Goal: Entertainment & Leisure: Consume media (video, audio)

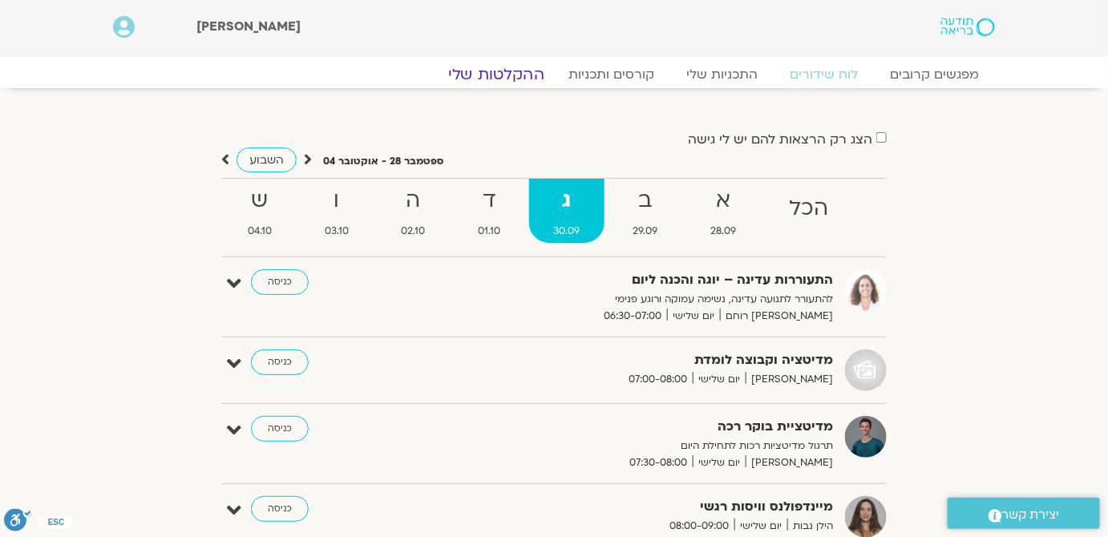
click at [486, 77] on link "ההקלטות שלי" at bounding box center [496, 74] width 135 height 19
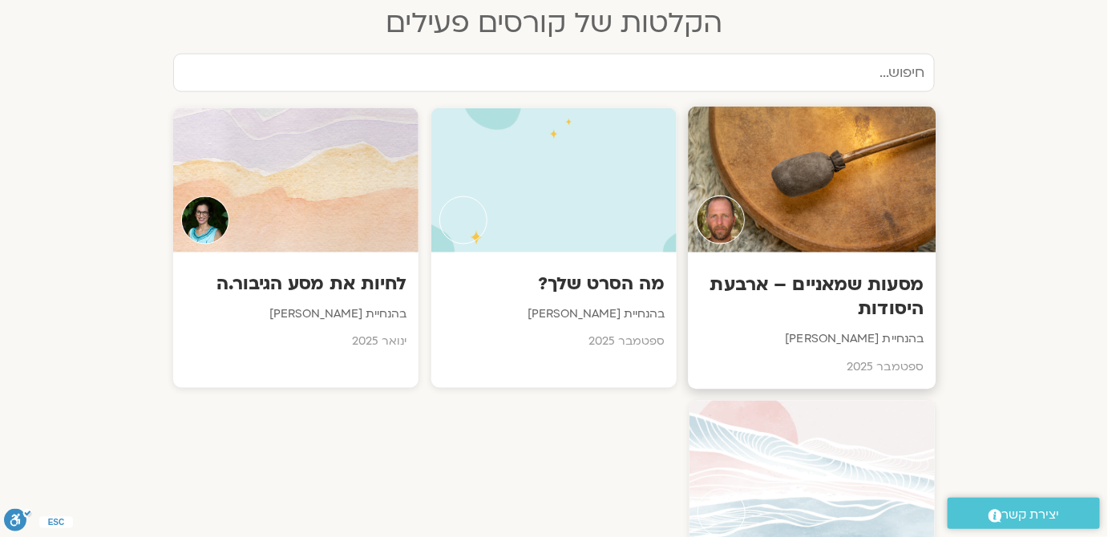
scroll to position [802, 0]
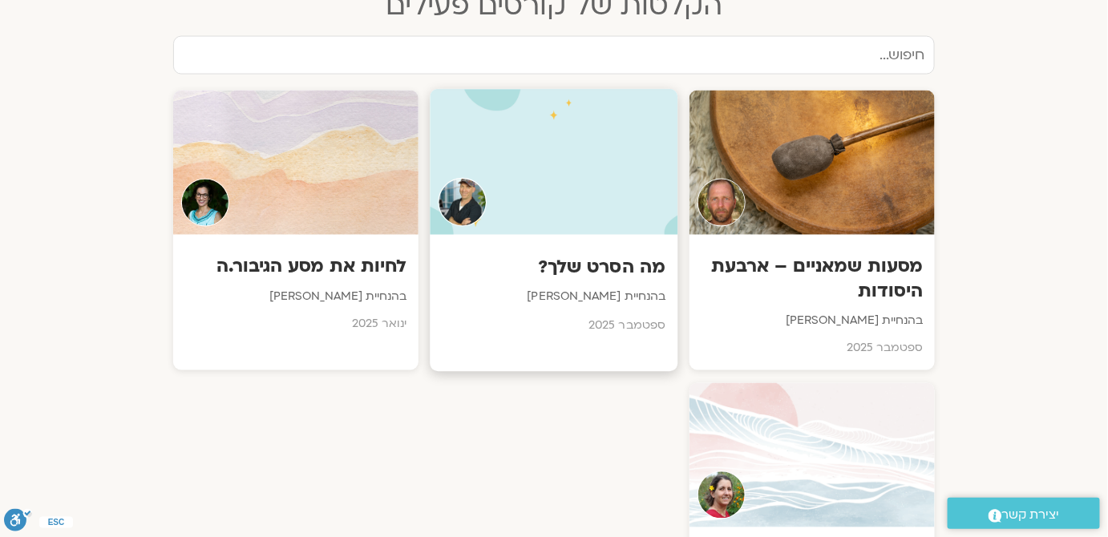
click at [548, 273] on h3 "מה הסרט שלך?" at bounding box center [555, 268] width 224 height 25
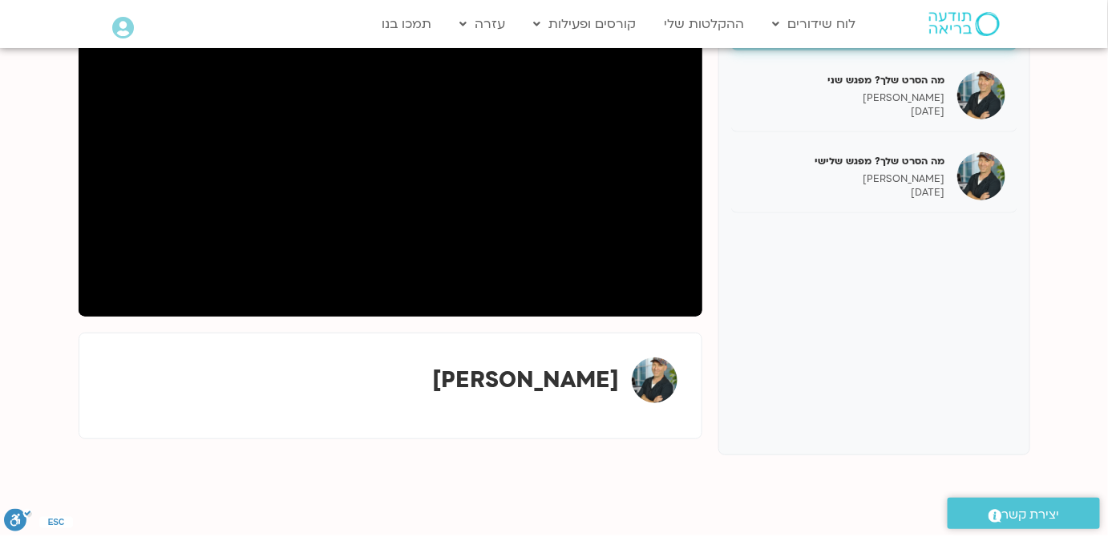
scroll to position [145, 0]
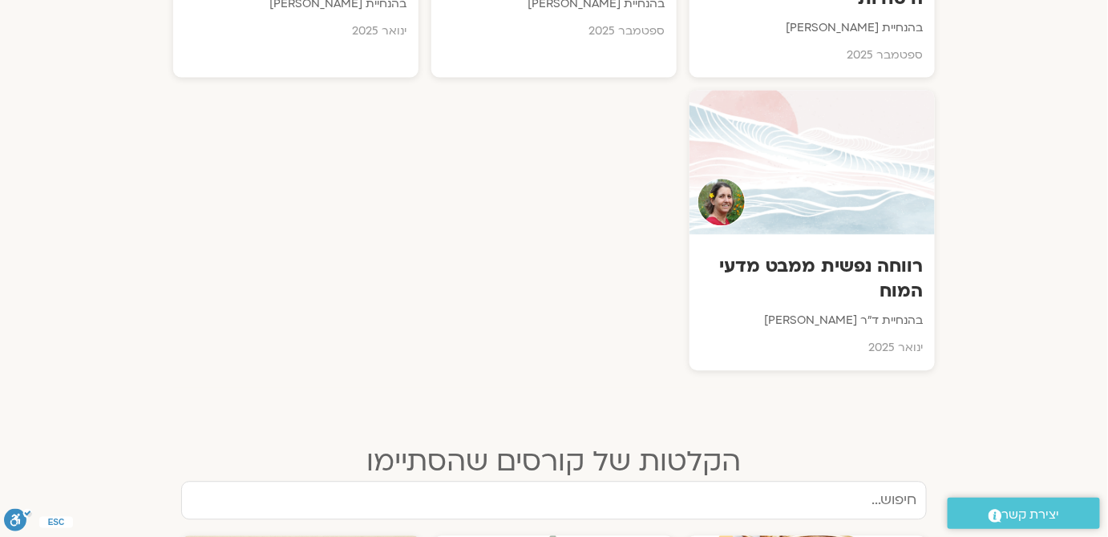
scroll to position [1096, 0]
click at [856, 297] on h3 "רווחה נפשית ממבט מדעי המוח" at bounding box center [813, 278] width 224 height 49
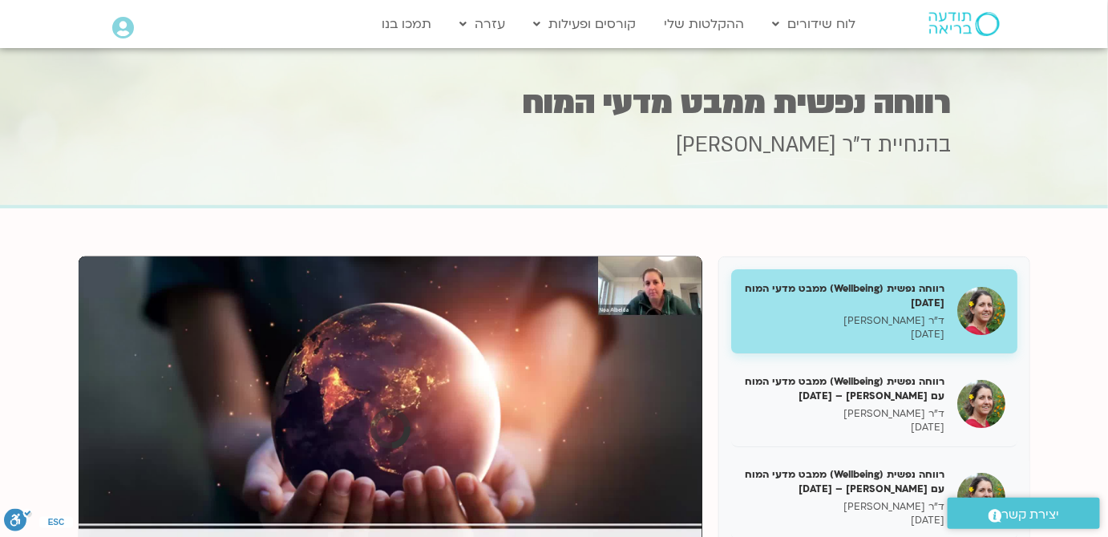
scroll to position [145, 0]
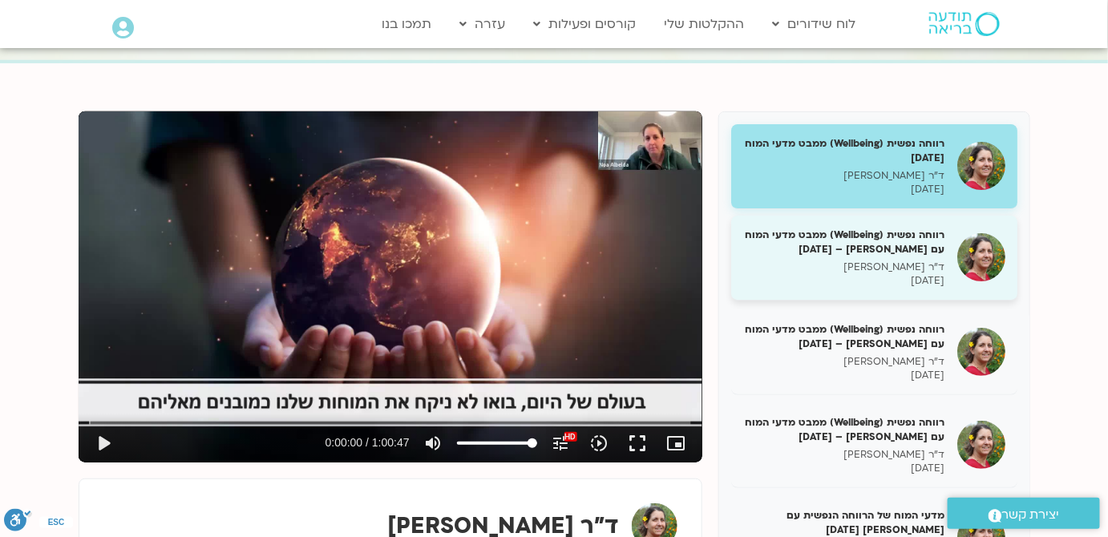
click at [925, 242] on h5 "רווחה נפשית (Wellbeing) ממבט מדעי המוח עם נועה אלבלדה – 07/02/25" at bounding box center [844, 242] width 202 height 29
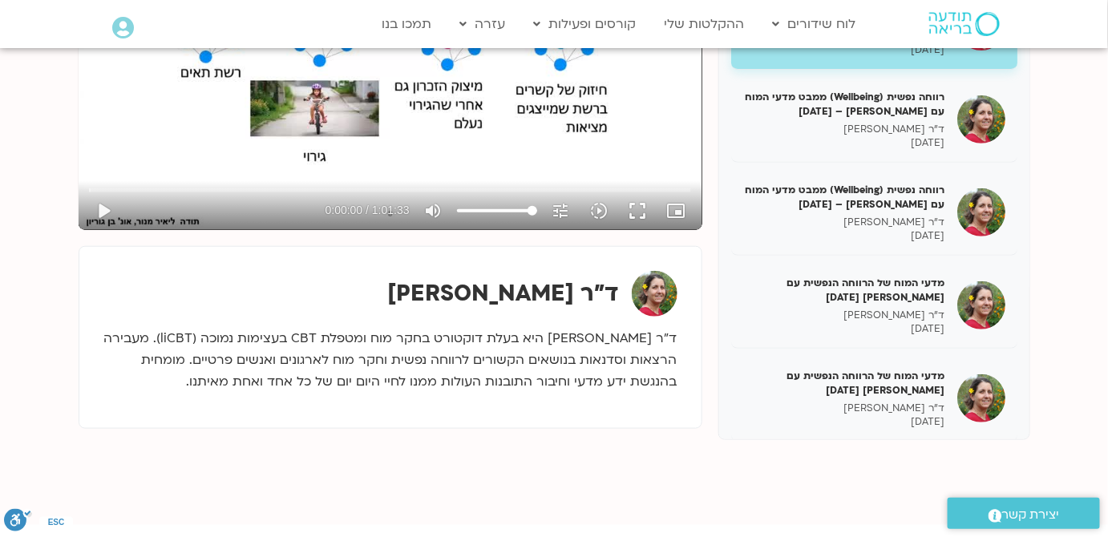
scroll to position [218, 0]
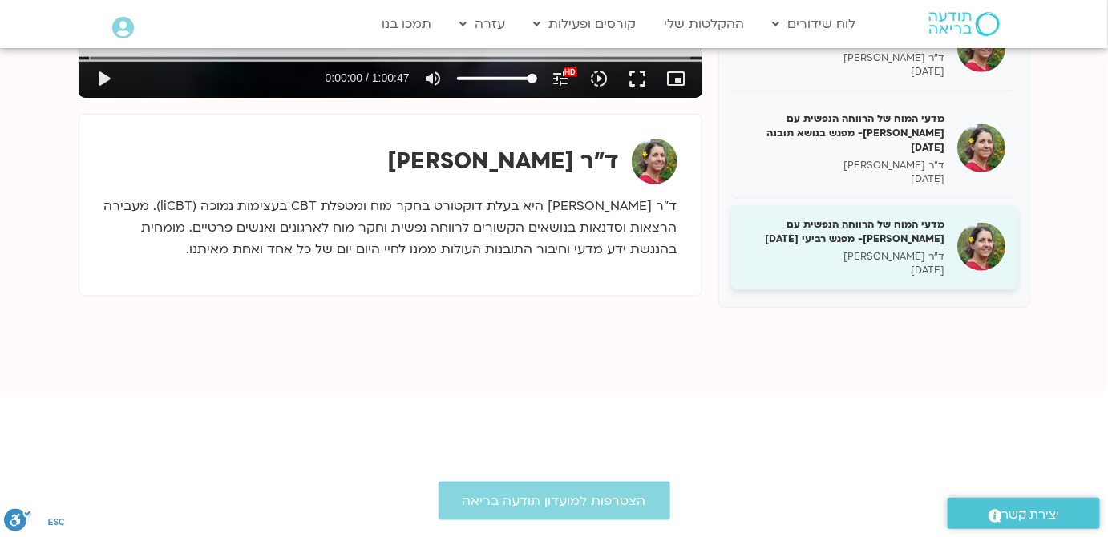
scroll to position [510, 0]
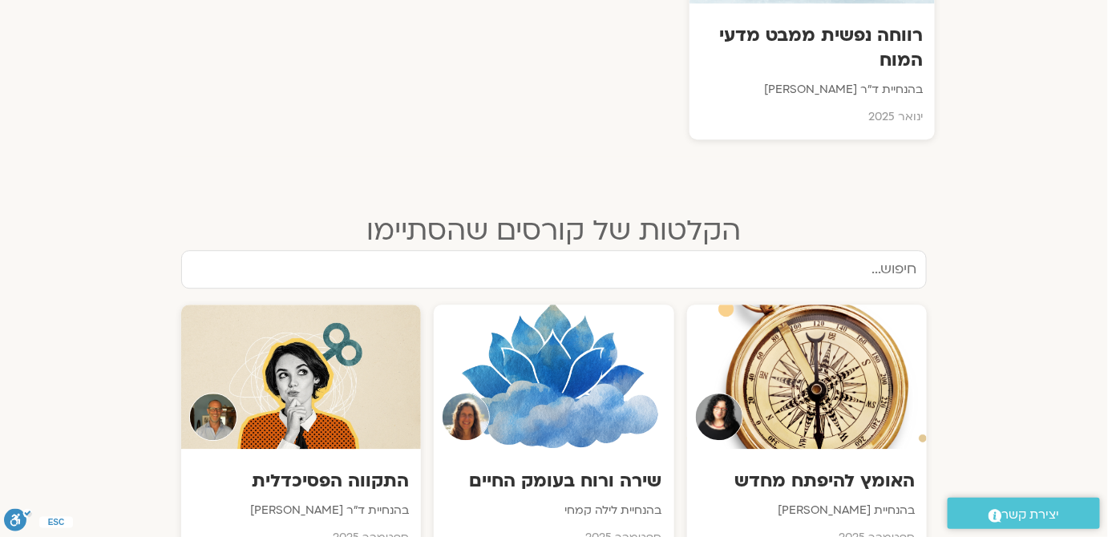
scroll to position [1602, 0]
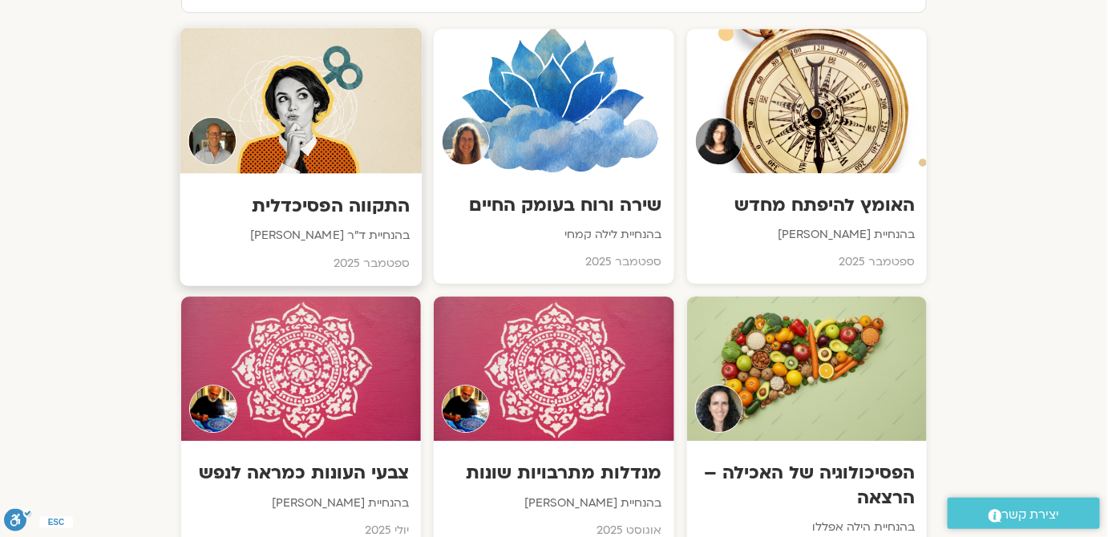
click at [285, 196] on h3 "התקווה הפסיכדלית" at bounding box center [301, 205] width 218 height 25
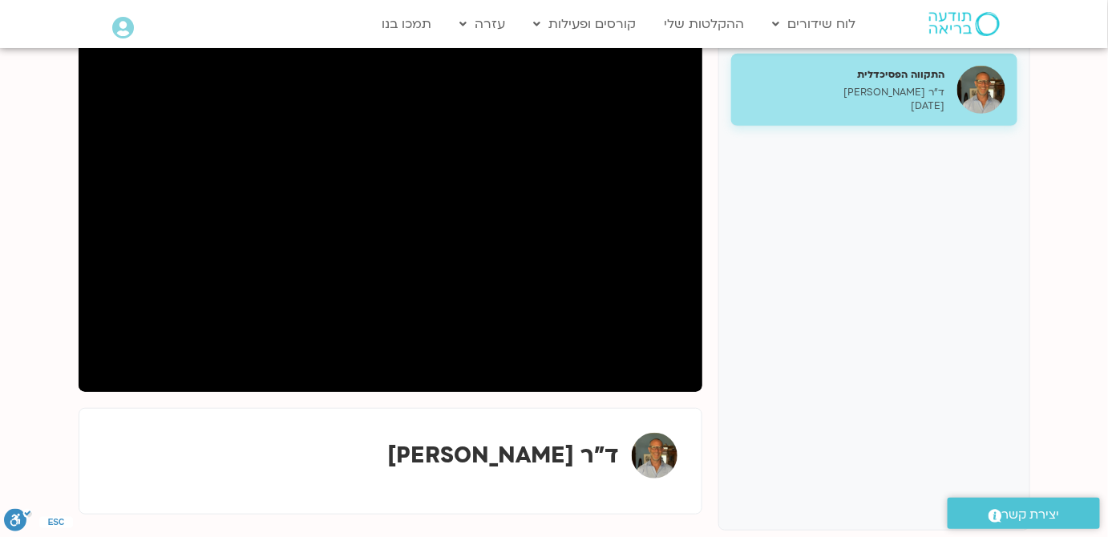
scroll to position [218, 0]
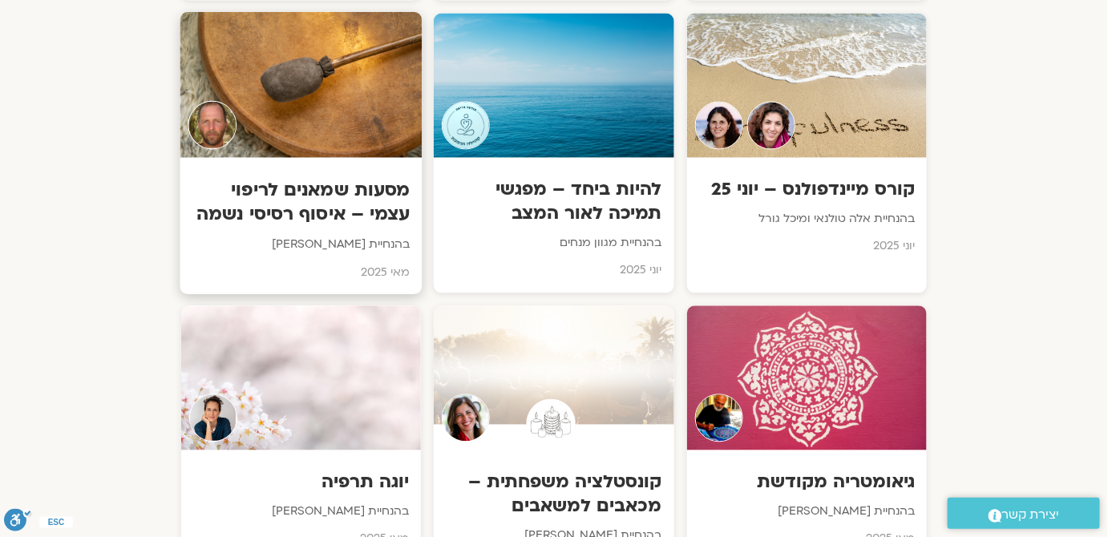
scroll to position [3132, 0]
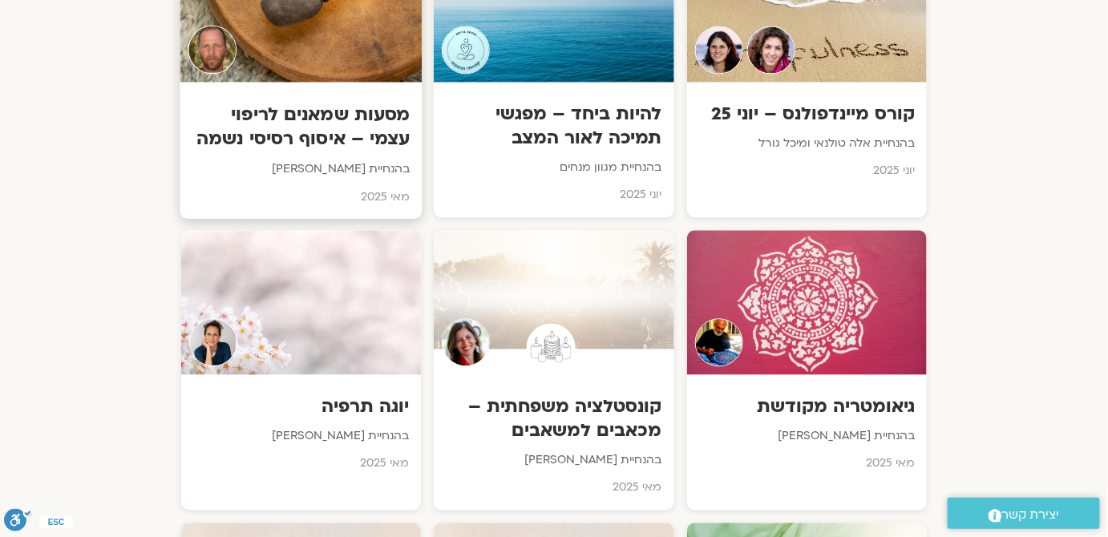
click at [400, 137] on h3 "מסעות שמאנים לריפוי עצמי – איסוף רסיסי נשמה" at bounding box center [301, 126] width 218 height 49
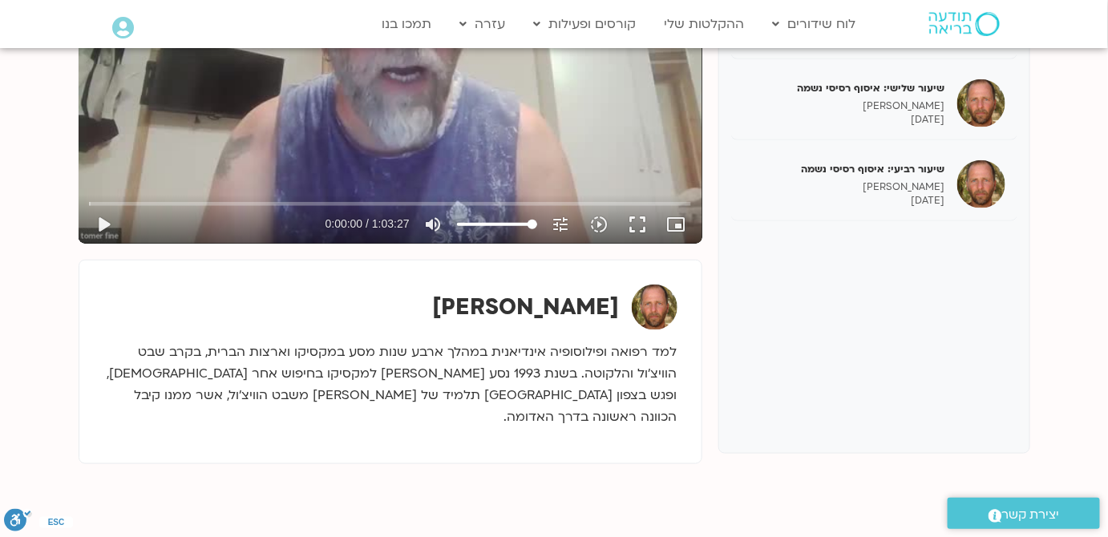
scroll to position [145, 0]
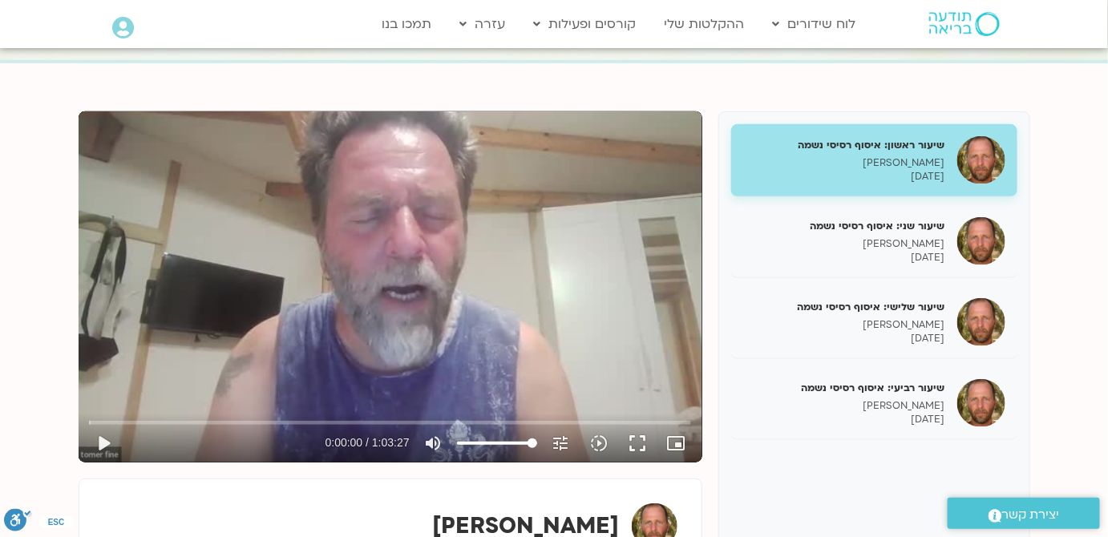
drag, startPoint x: 607, startPoint y: 231, endPoint x: 733, endPoint y: 469, distance: 269.3
click at [733, 469] on div "שיעור ראשון: איסוף רסיסי נשמה תומר פיין 26/05/2025 שיעור שני: איסוף רסיסי נשמה …" at bounding box center [874, 391] width 312 height 561
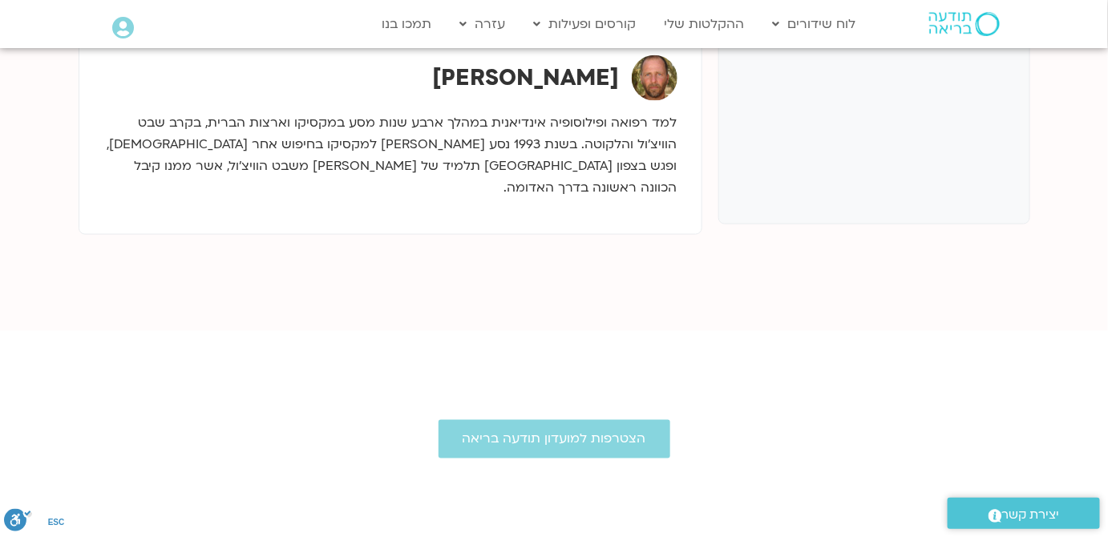
scroll to position [364, 0]
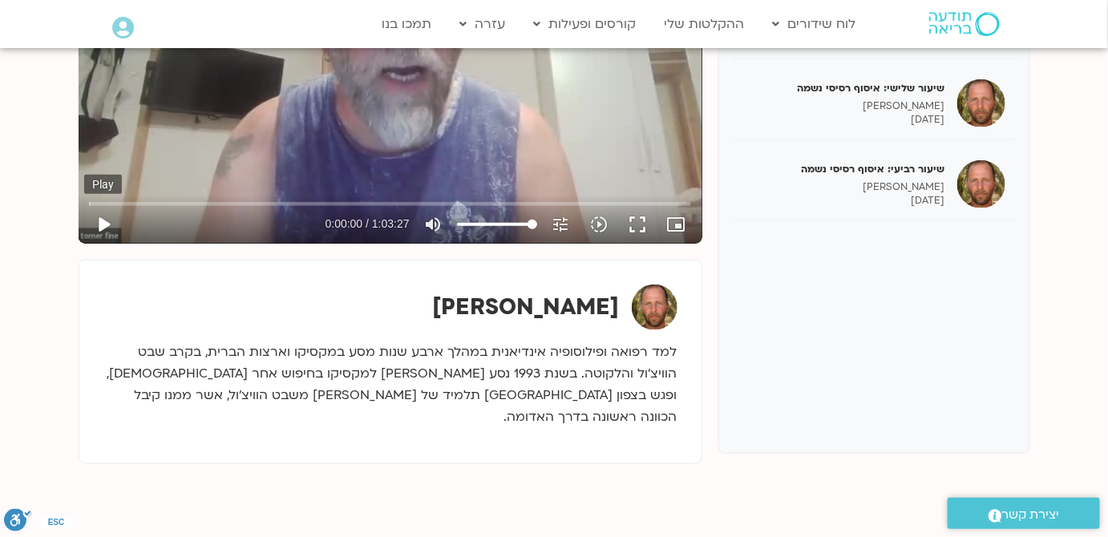
click at [94, 214] on button "play_arrow" at bounding box center [103, 224] width 38 height 38
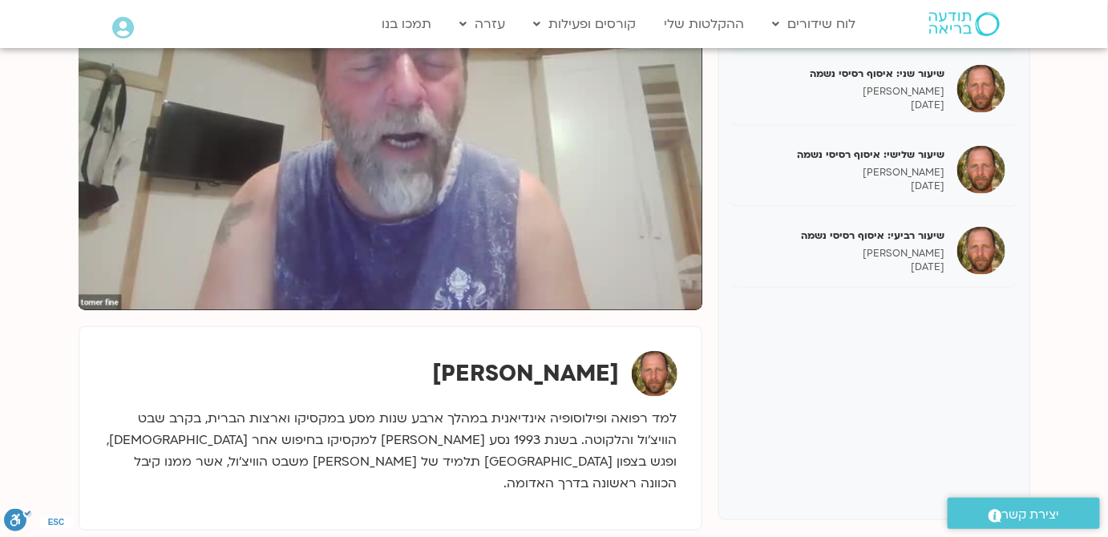
scroll to position [218, 0]
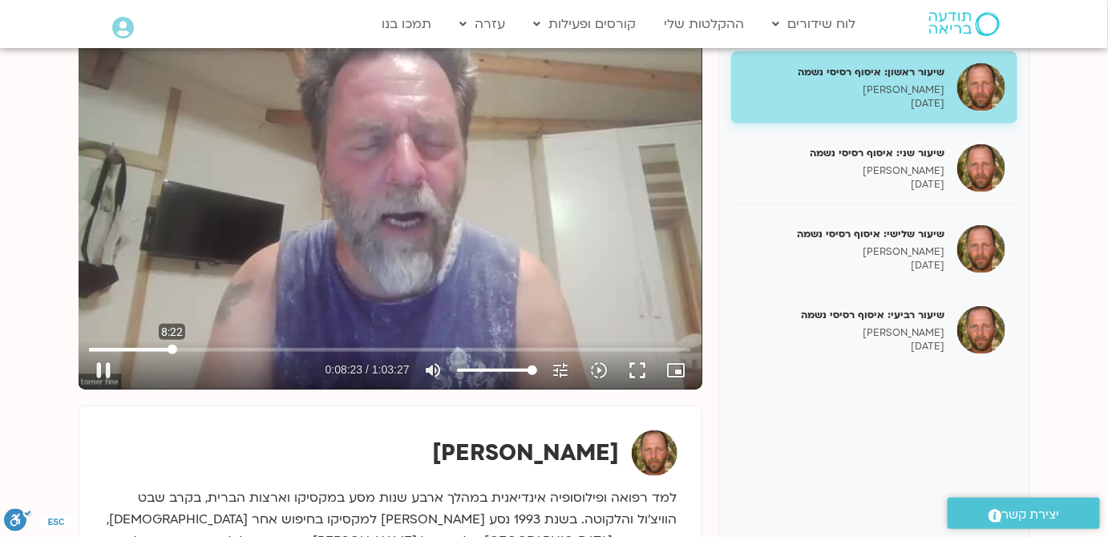
click at [172, 346] on input "Seek" at bounding box center [389, 350] width 601 height 10
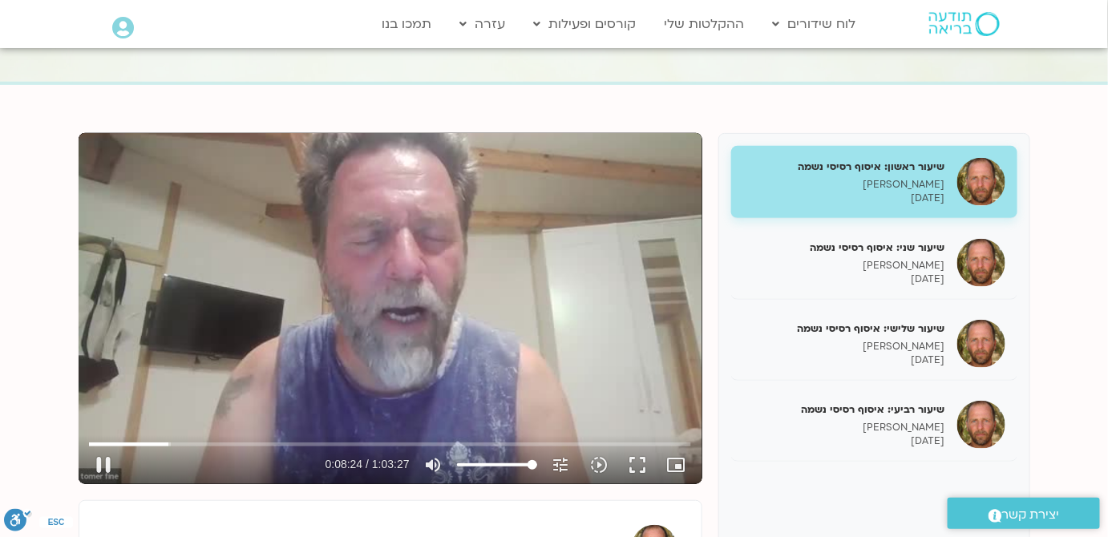
scroll to position [145, 0]
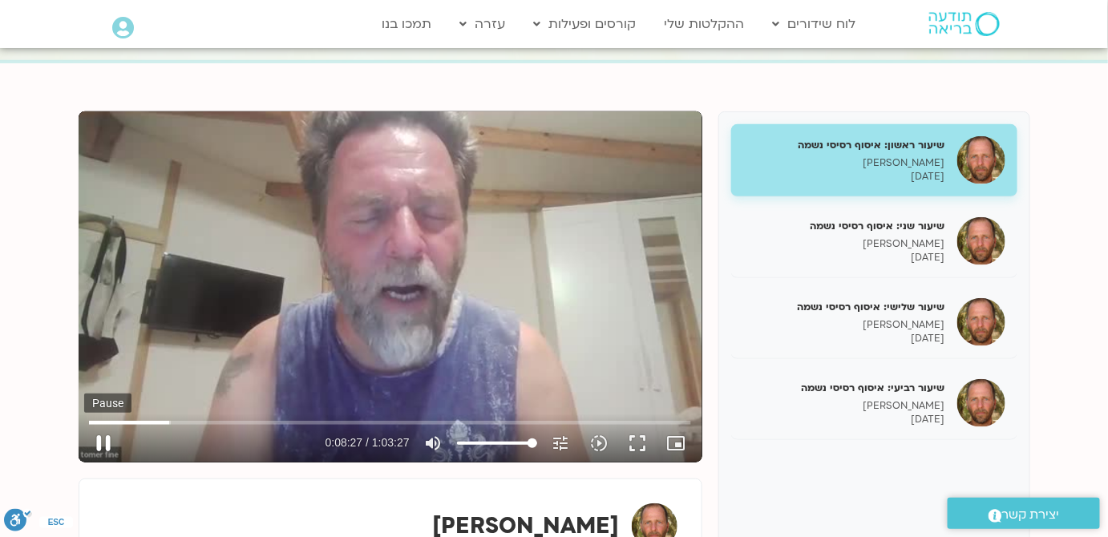
click at [105, 442] on button "pause" at bounding box center [103, 443] width 38 height 38
type input "507.495893"
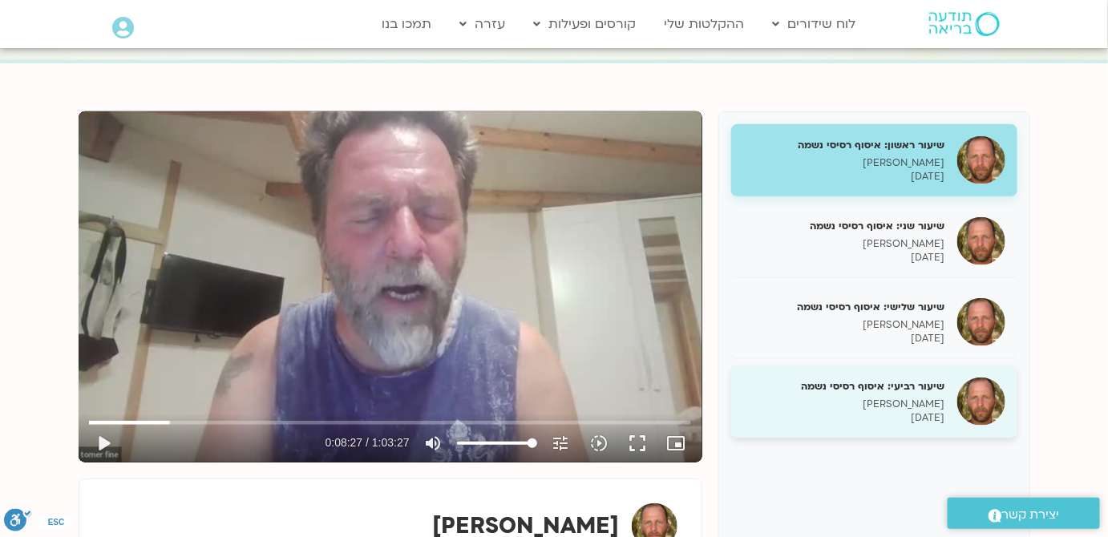
drag, startPoint x: 476, startPoint y: 295, endPoint x: 739, endPoint y: 402, distance: 283.7
click at [739, 402] on div "שיעור רביעי: איסוף רסיסי נשמה תומר פיין 16/06/2025" at bounding box center [874, 402] width 286 height 73
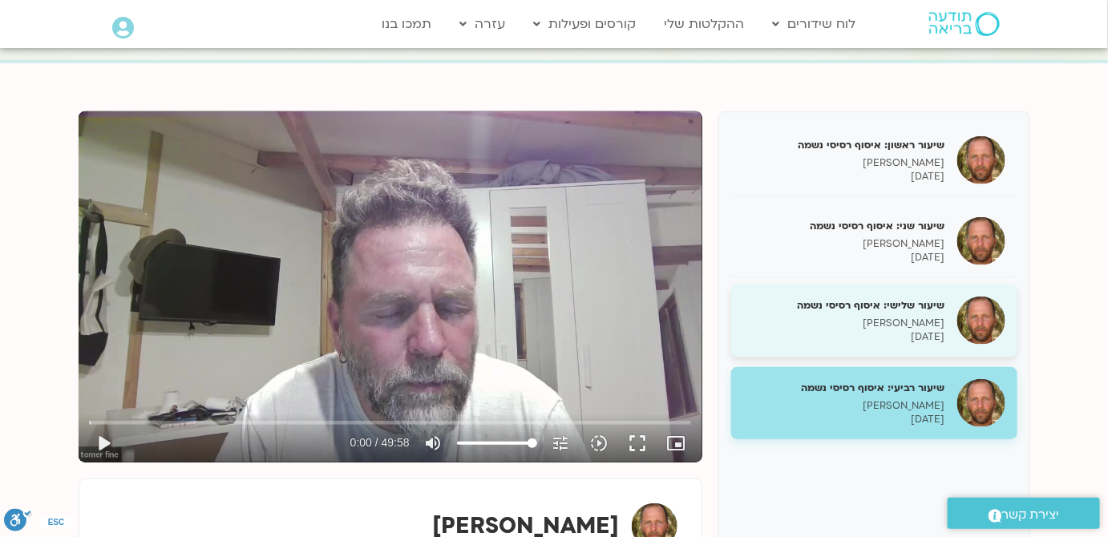
click at [893, 338] on p "09/06/2025" at bounding box center [844, 337] width 202 height 14
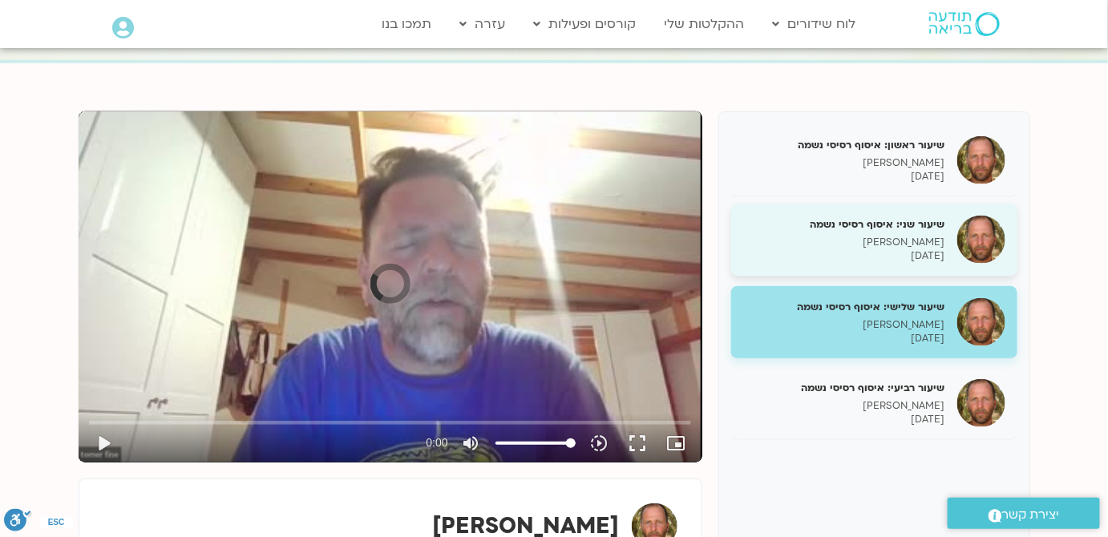
click at [902, 244] on p "תומר פיין" at bounding box center [844, 243] width 202 height 14
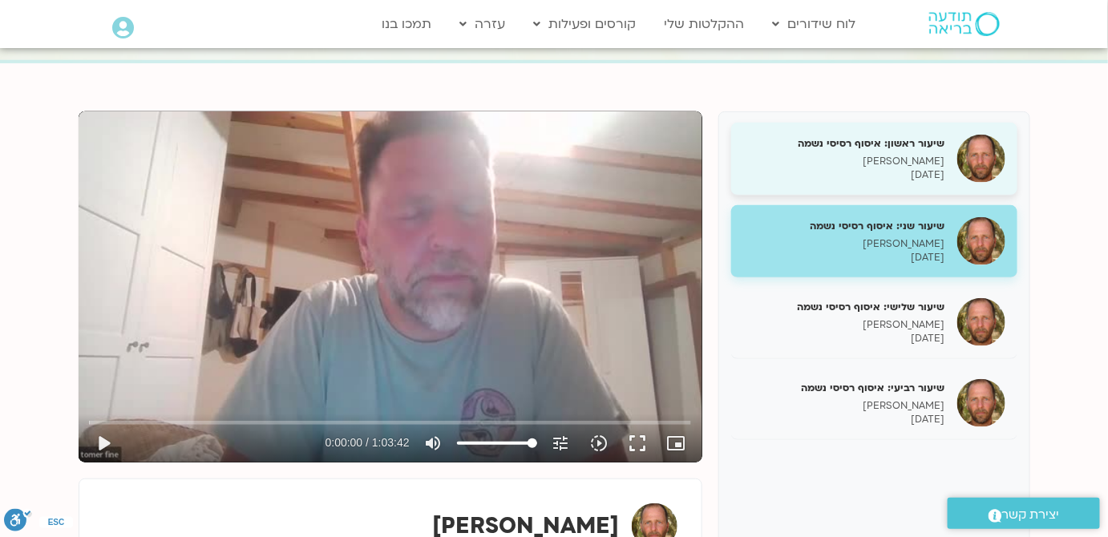
click at [900, 178] on p "26/05/2025" at bounding box center [844, 175] width 202 height 14
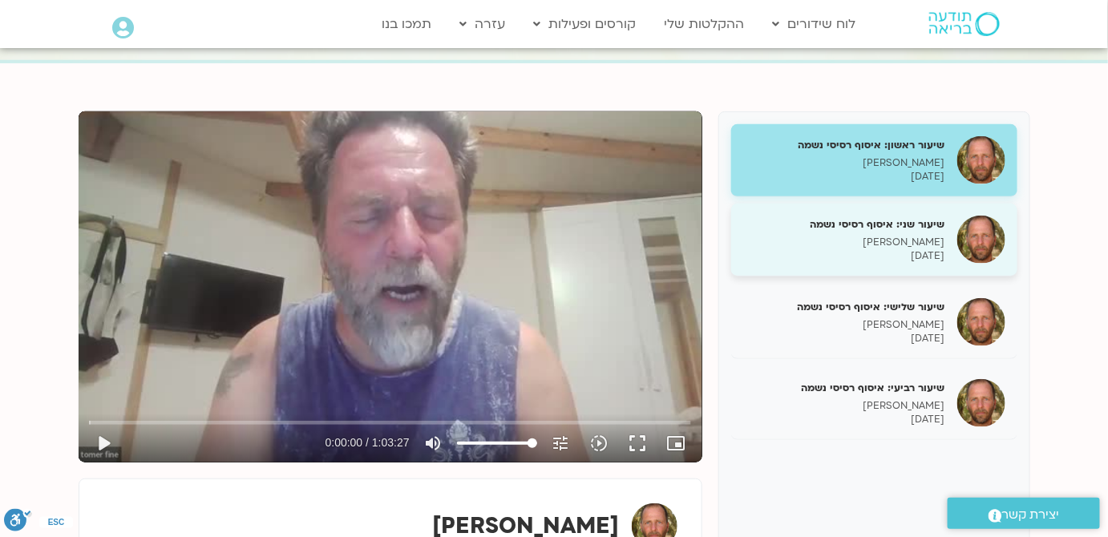
click at [929, 241] on p "תומר פיין" at bounding box center [844, 243] width 202 height 14
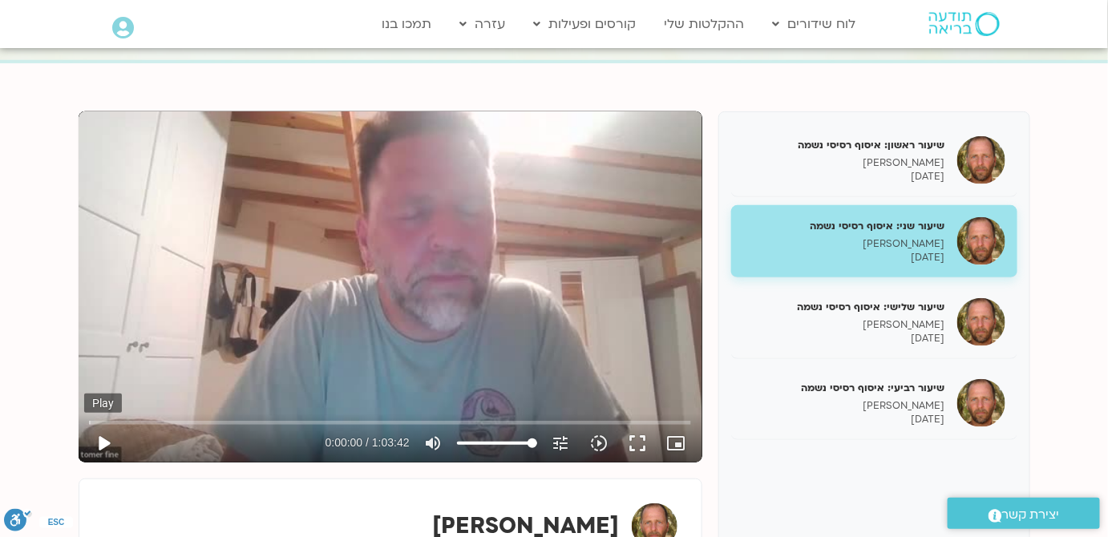
click at [94, 447] on button "play_arrow" at bounding box center [103, 443] width 38 height 38
click at [269, 422] on input "Seek" at bounding box center [389, 423] width 601 height 10
click at [428, 270] on div "Skip Ad 12:59 pause 0:19:18 / 1:03:42 volume_up Mute tune Resolution Auto 360p …" at bounding box center [391, 286] width 624 height 351
type input "1158.263536"
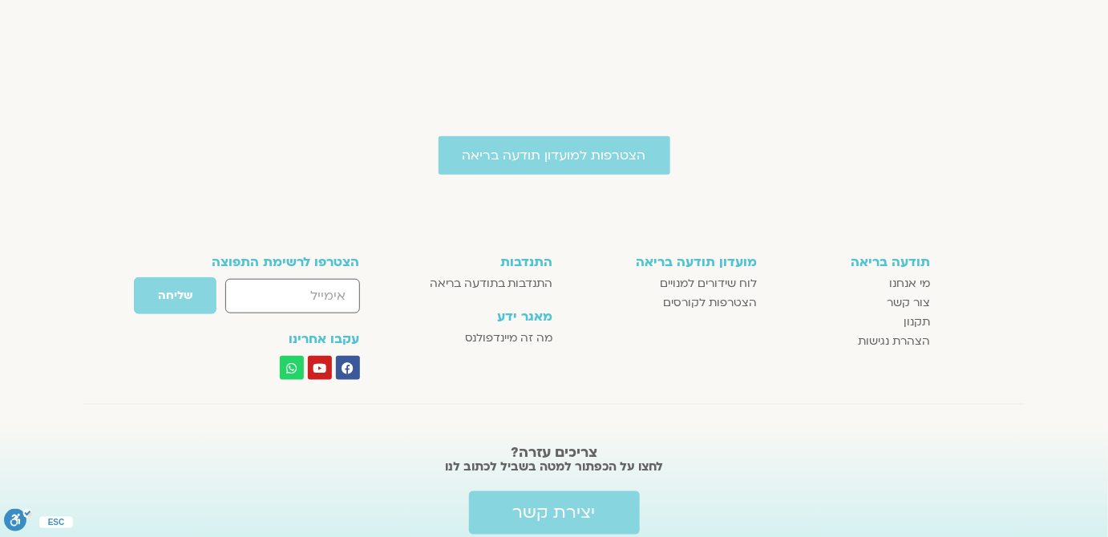
scroll to position [6502, 0]
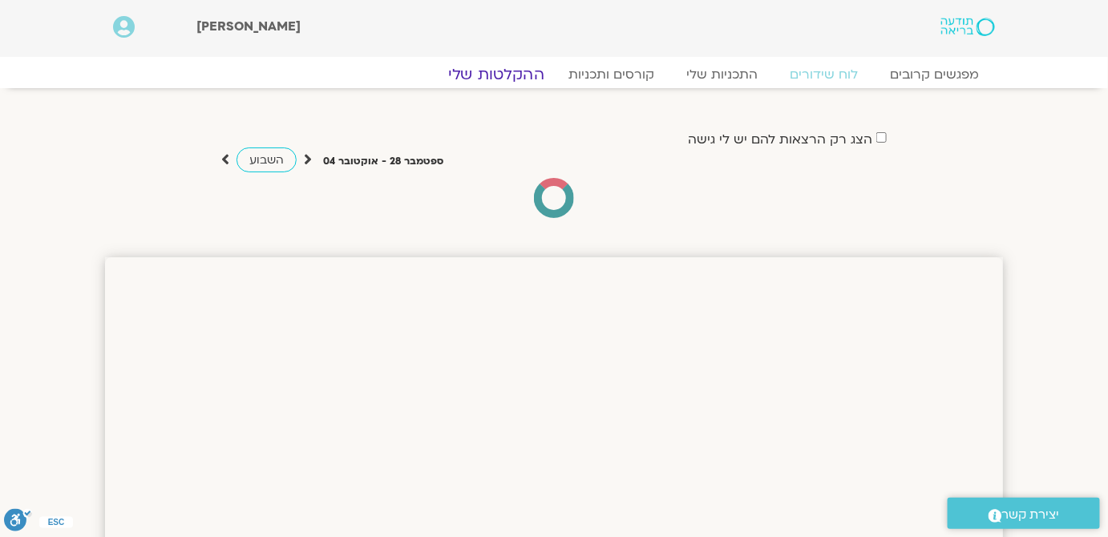
click at [505, 79] on link "ההקלטות שלי" at bounding box center [496, 74] width 135 height 19
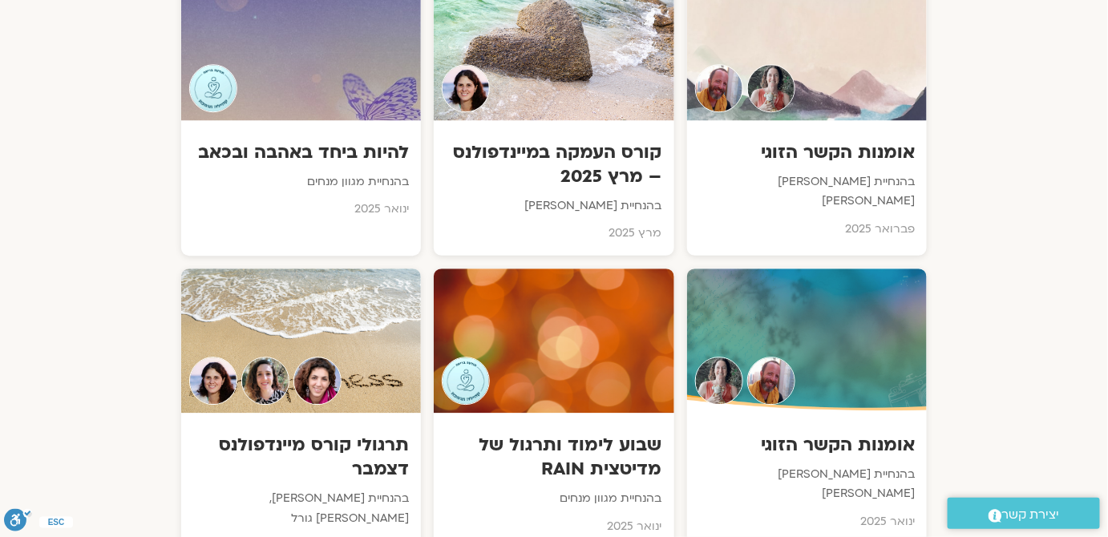
scroll to position [5830, 0]
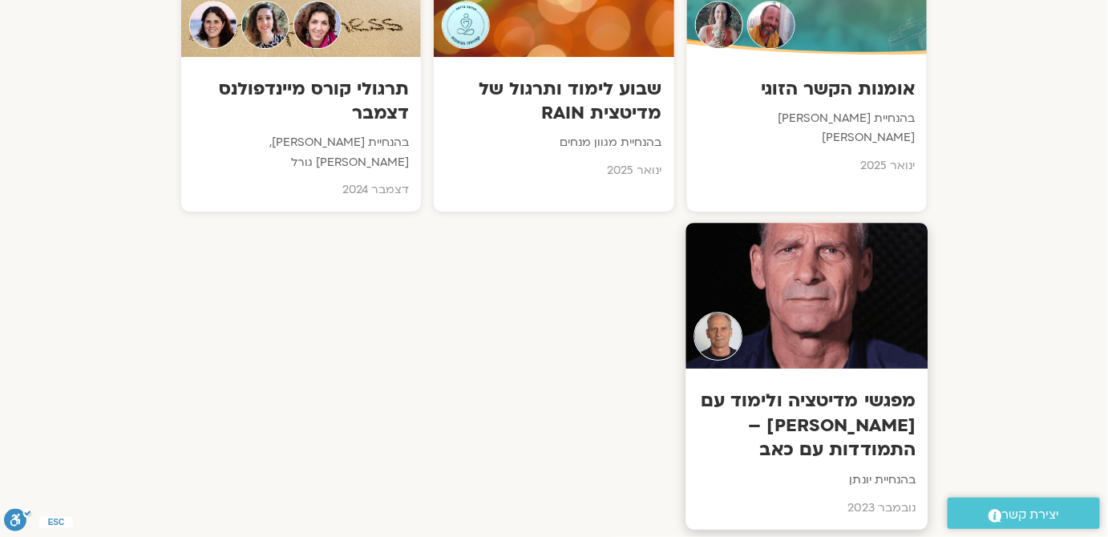
click at [867, 389] on h3 "מפגשי מדיטציה ולימוד עם [PERSON_NAME] – התמודדות עם כאב" at bounding box center [806, 426] width 218 height 74
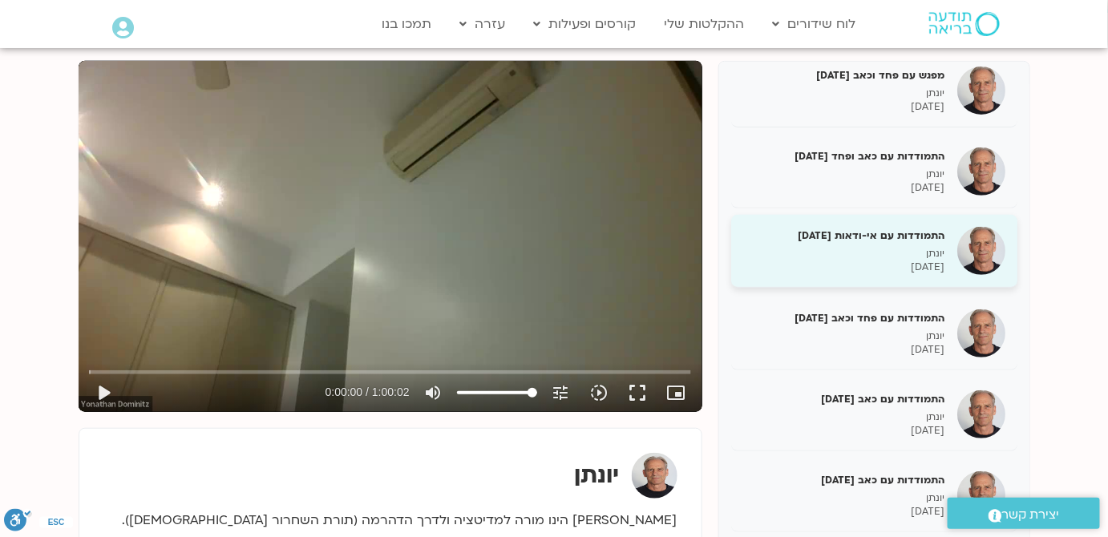
scroll to position [184, 0]
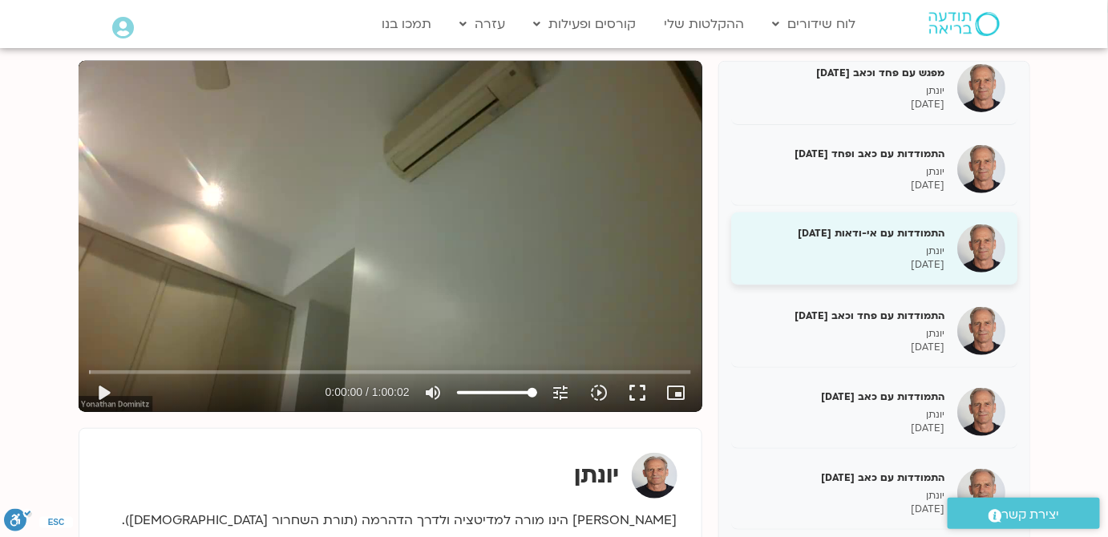
click at [861, 248] on p "יונתן" at bounding box center [844, 252] width 202 height 14
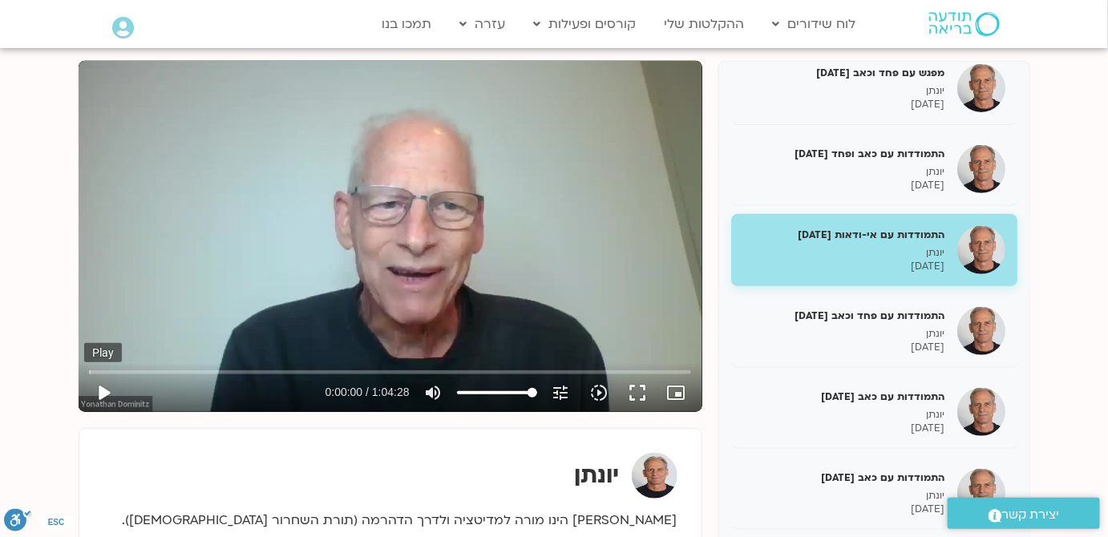
click at [96, 396] on button "play_arrow" at bounding box center [103, 393] width 38 height 38
click at [148, 366] on div "Skip Ad 17:25 pause 0:00:02 / 1:04:28 volume_up Mute tune Resolution Auto 720p …" at bounding box center [389, 386] width 611 height 52
click at [148, 367] on input "Seek" at bounding box center [389, 372] width 601 height 10
type input "351.851042"
type input "76.0459710743802"
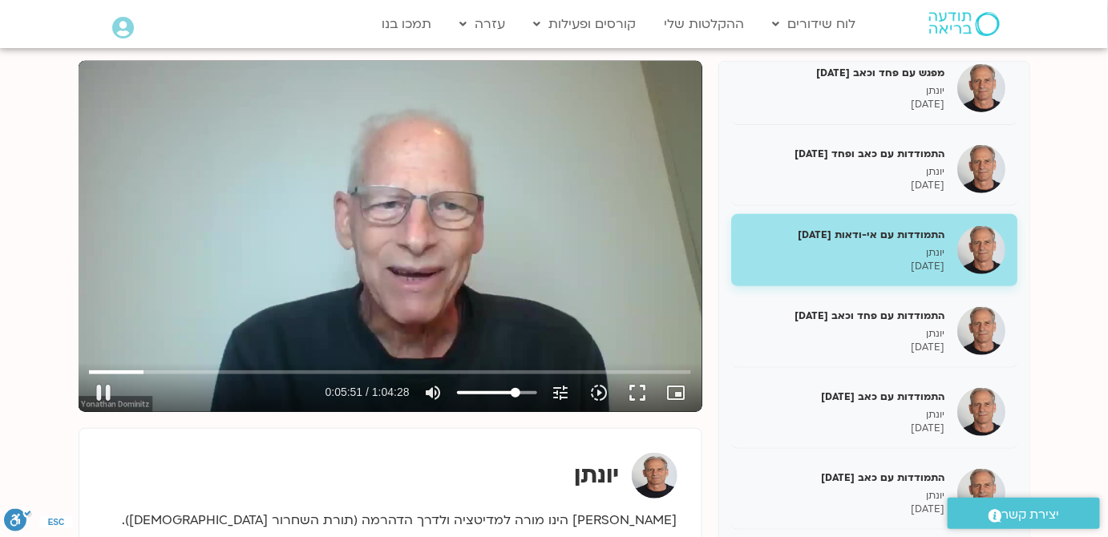
type input "351.857118"
type input "73.566632231405"
type input "351.905548"
type input "72.7401859504132"
type input "351.938909"
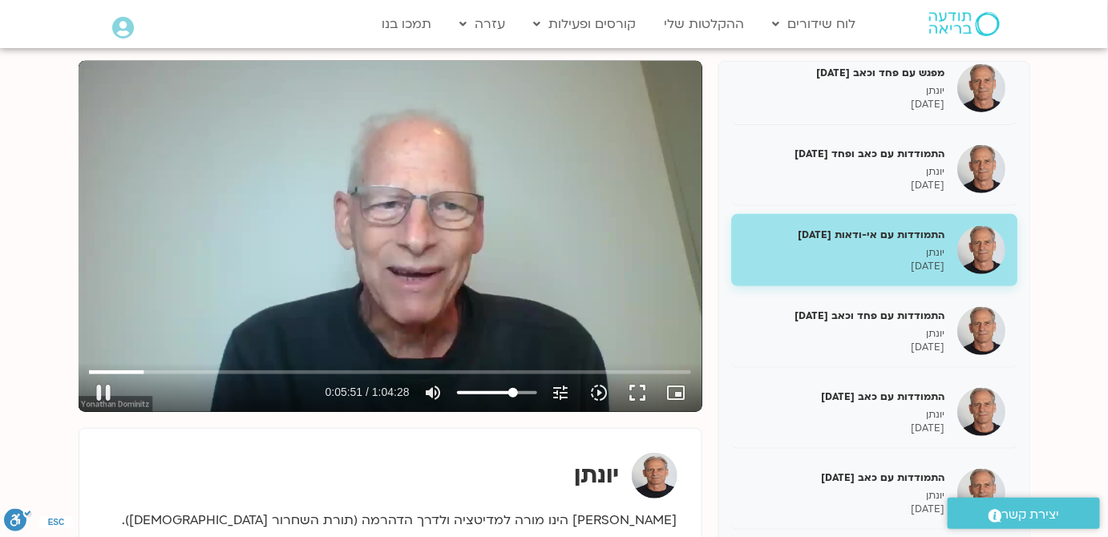
type input "71.9137396694215"
type input "351.973231"
type input "71.0872933884298"
type input "351.988819"
type input "70.260847107438"
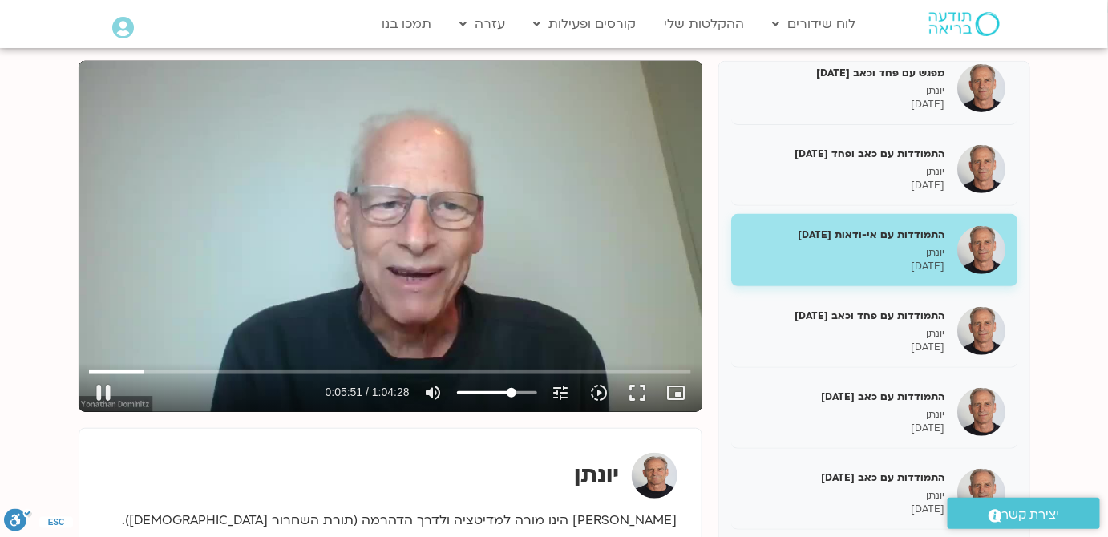
type input "352.005668"
type input "69.4344008264463"
type input "352.056356"
type input "67.7815082644628"
type input "352.07294"
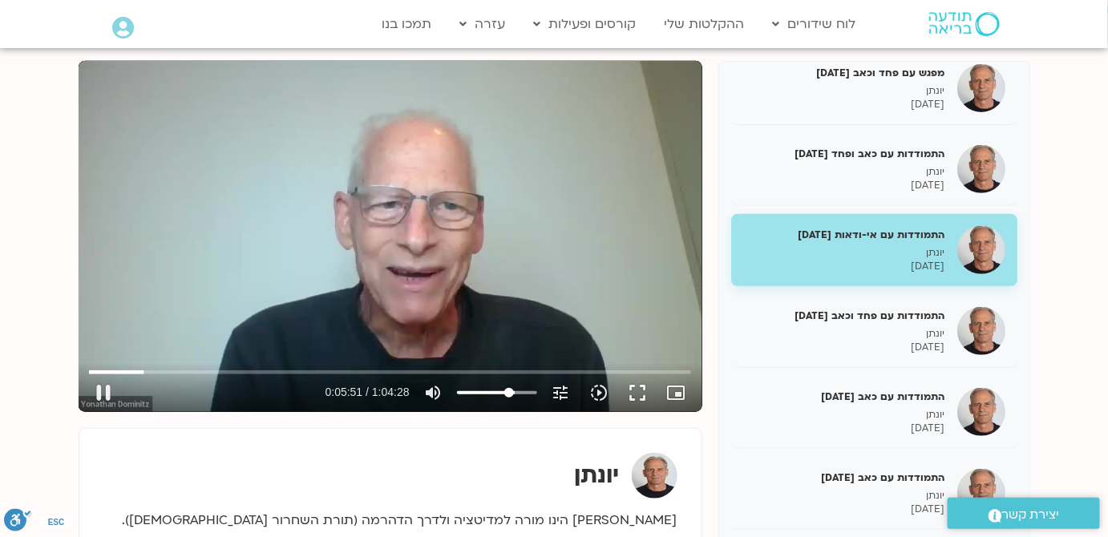
type input "66.9550619834711"
type input "352.122863"
type input "66.1286157024793"
type input "352.140987"
type input "64.4757231404959"
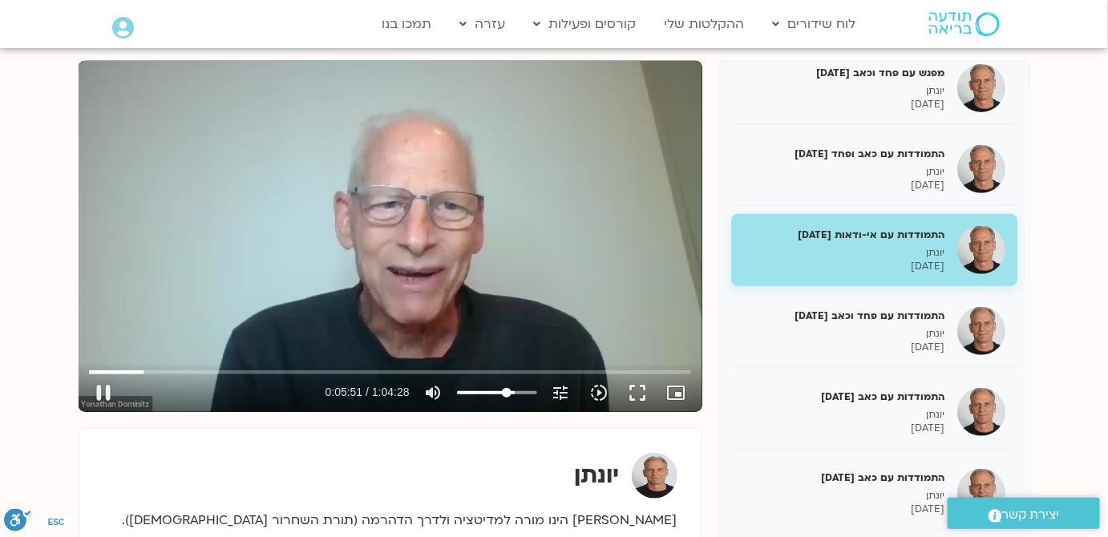
type input "352.172914"
type input "63.6492768595041"
type input "352.189278"
type input "62.8228305785124"
type input "352.222302"
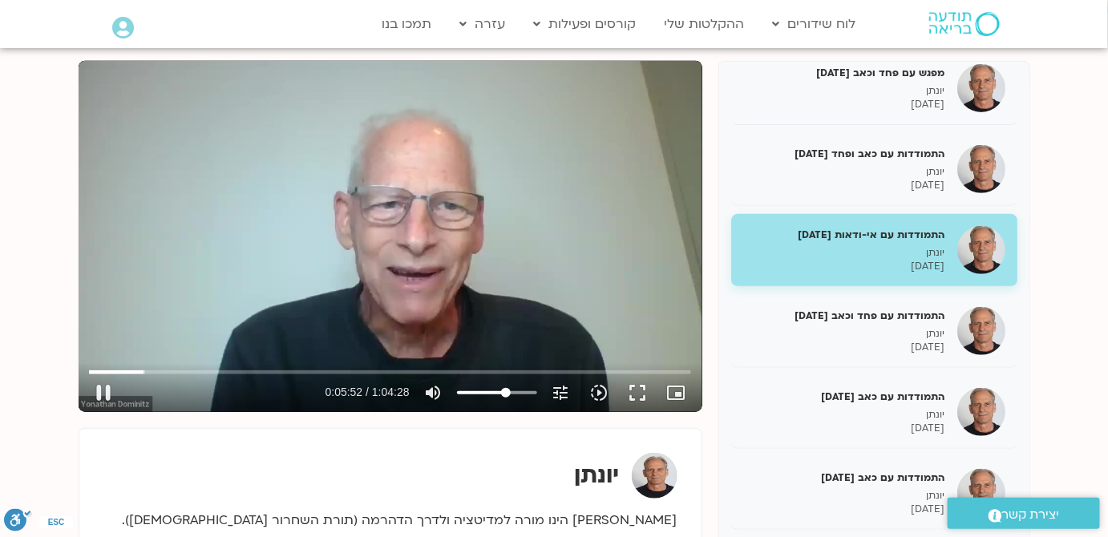
type input "61.9963842975207"
type input "352.238849"
type input "61.1699380165289"
type input "352.255847"
type input "60.3434917355372"
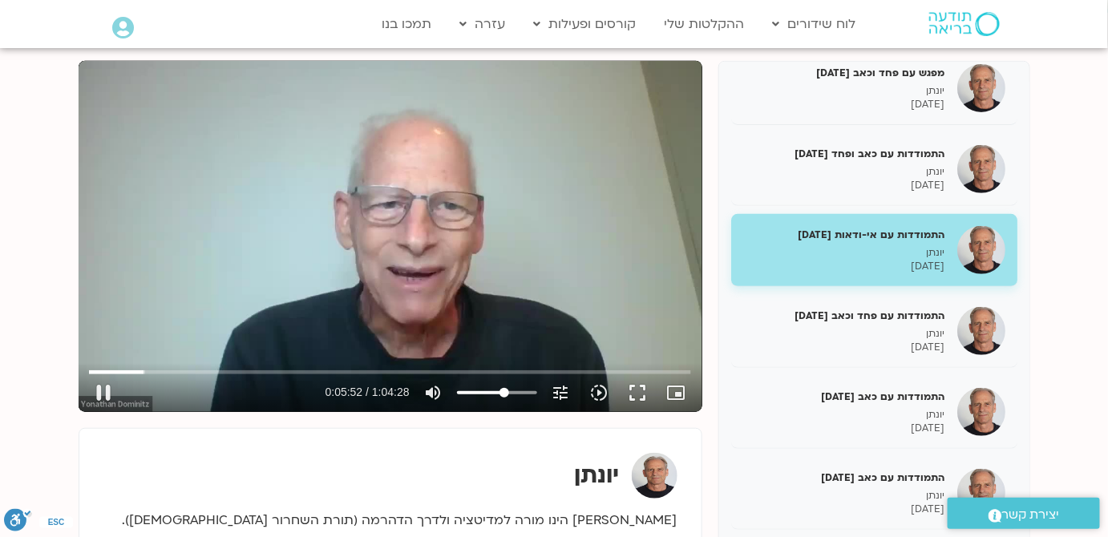
type input "352.289768"
type input "58.6905991735537"
type input "352.305667"
type input "57.864152892562"
type input "352.494331"
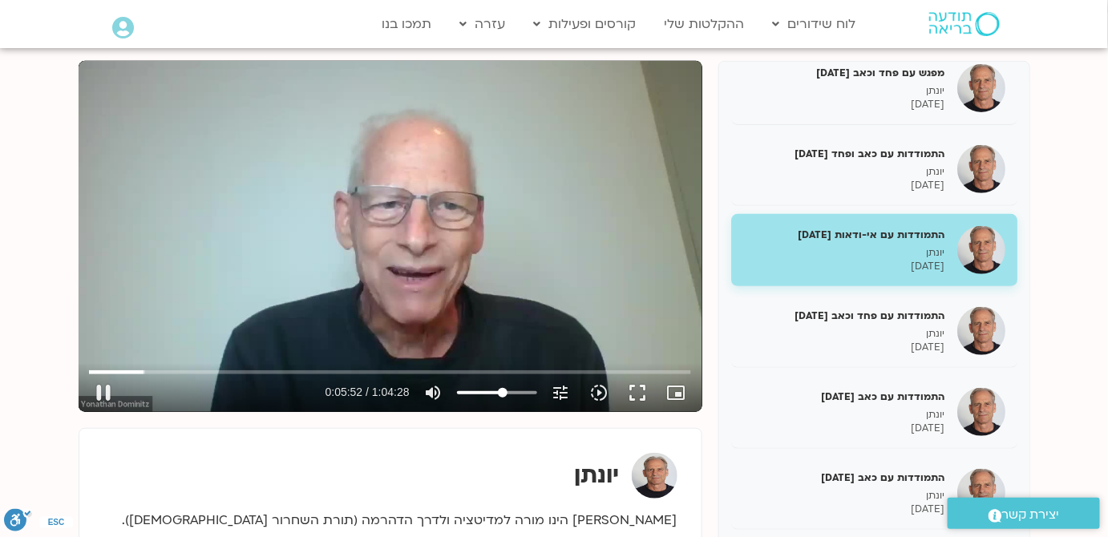
drag, startPoint x: 517, startPoint y: 391, endPoint x: 502, endPoint y: 391, distance: 15.2
type input "57.864152892562"
click at [502, 391] on input "Volume" at bounding box center [497, 393] width 80 height 10
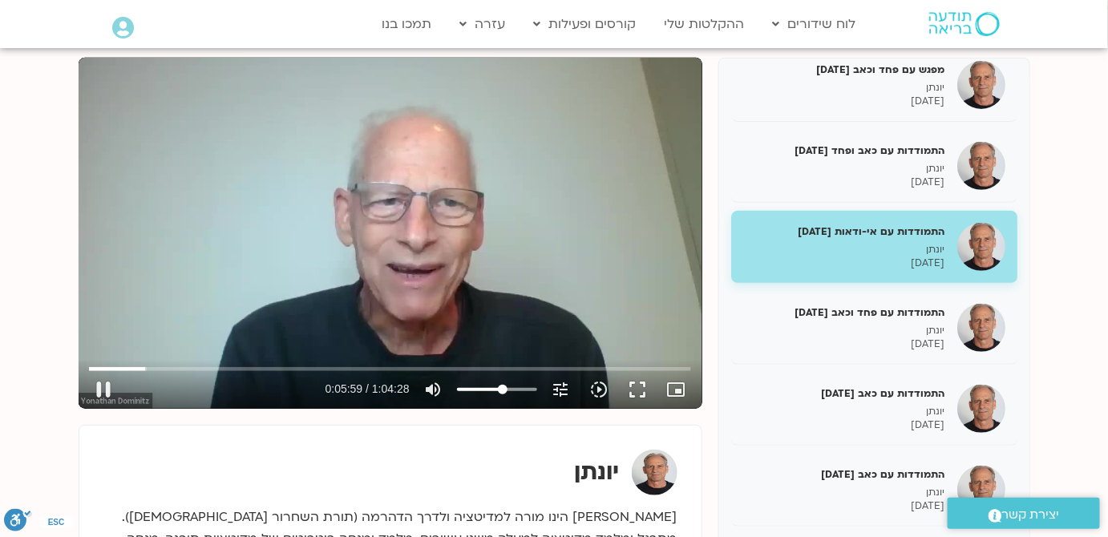
scroll to position [218, 0]
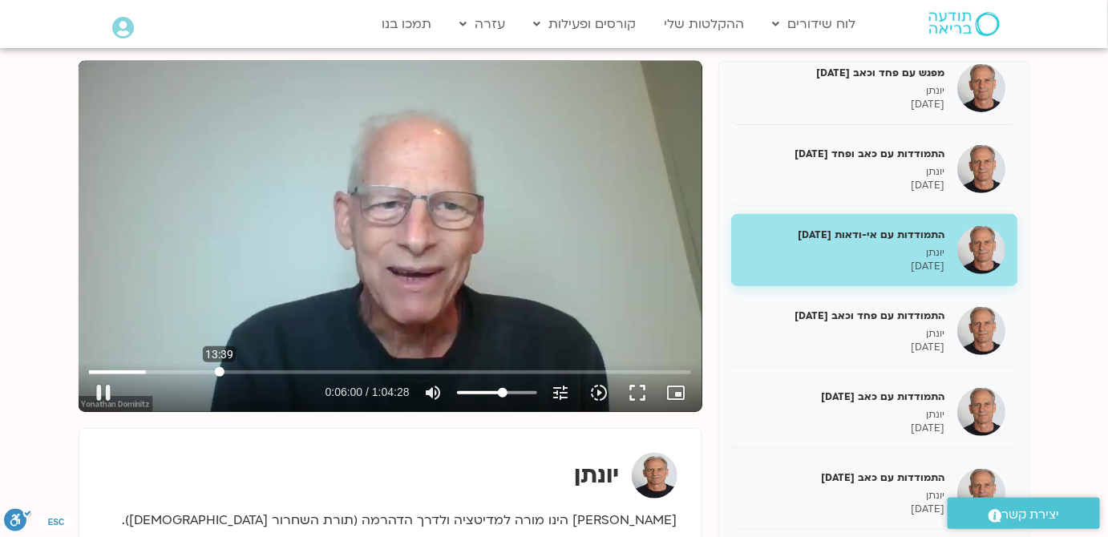
click at [220, 372] on input "Seek" at bounding box center [389, 372] width 601 height 10
click at [310, 376] on div "23:16" at bounding box center [389, 372] width 601 height 10
click at [310, 376] on div at bounding box center [222, 393] width 198 height 38
click at [311, 373] on input "Seek" at bounding box center [389, 372] width 601 height 10
type input "1418.548432"
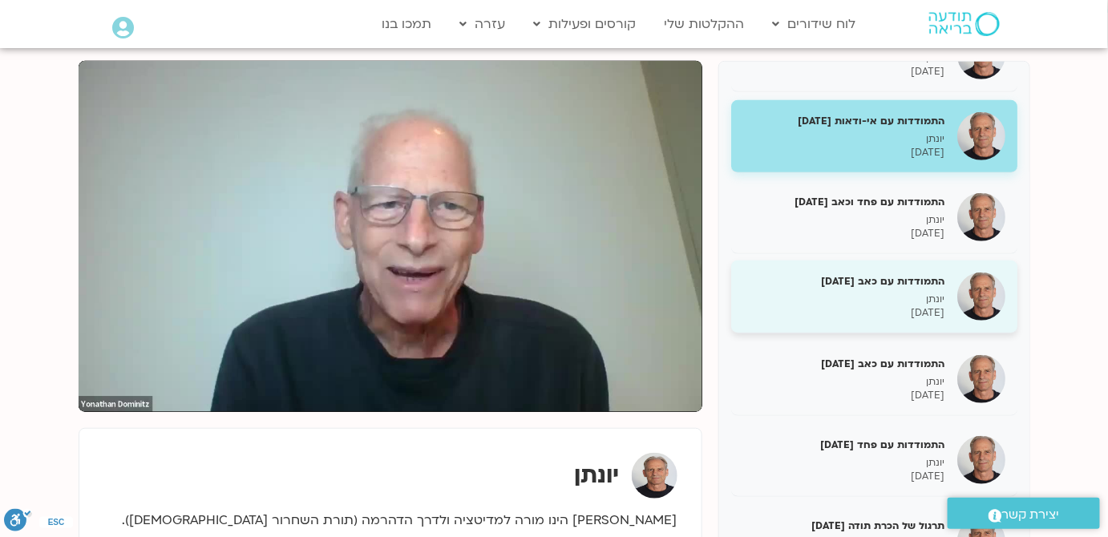
scroll to position [402, 0]
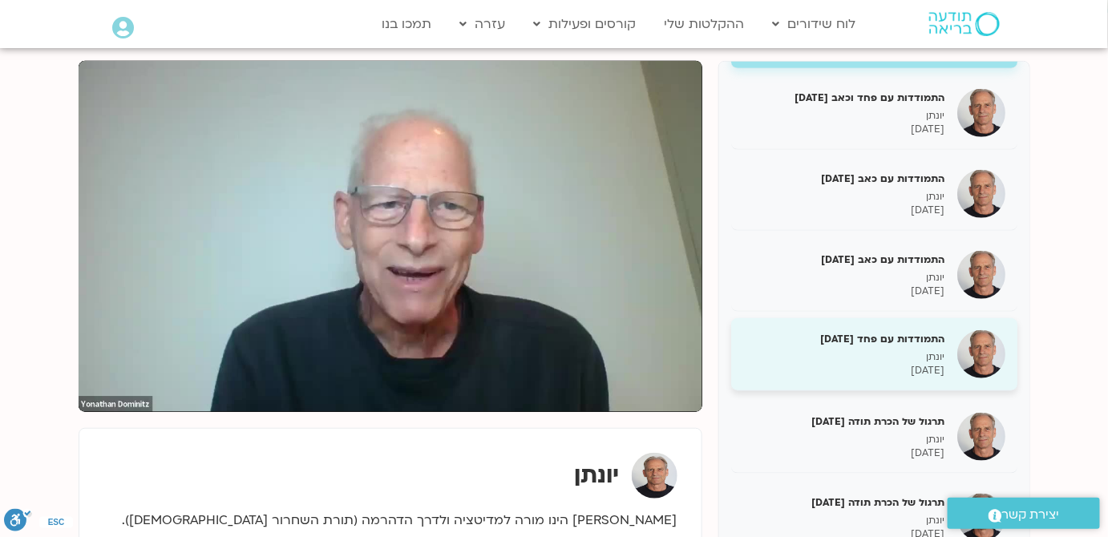
click at [942, 350] on p "יונתן" at bounding box center [844, 357] width 202 height 14
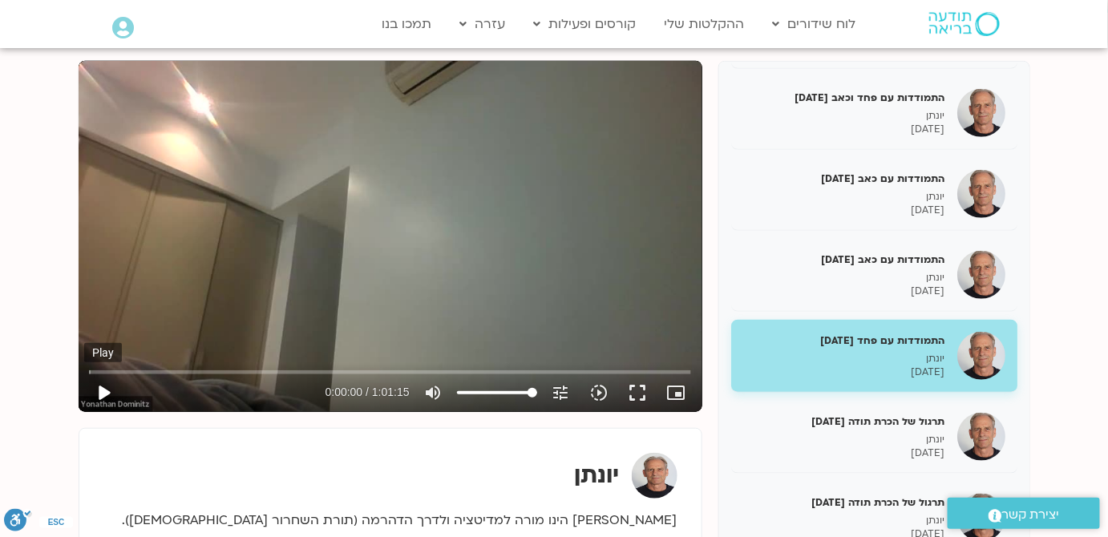
drag, startPoint x: 107, startPoint y: 388, endPoint x: 118, endPoint y: 389, distance: 10.5
click at [107, 390] on button "play_arrow" at bounding box center [103, 393] width 38 height 38
click at [157, 370] on input "Seek" at bounding box center [389, 372] width 601 height 10
type input "392.568884"
type input "85.963326446281"
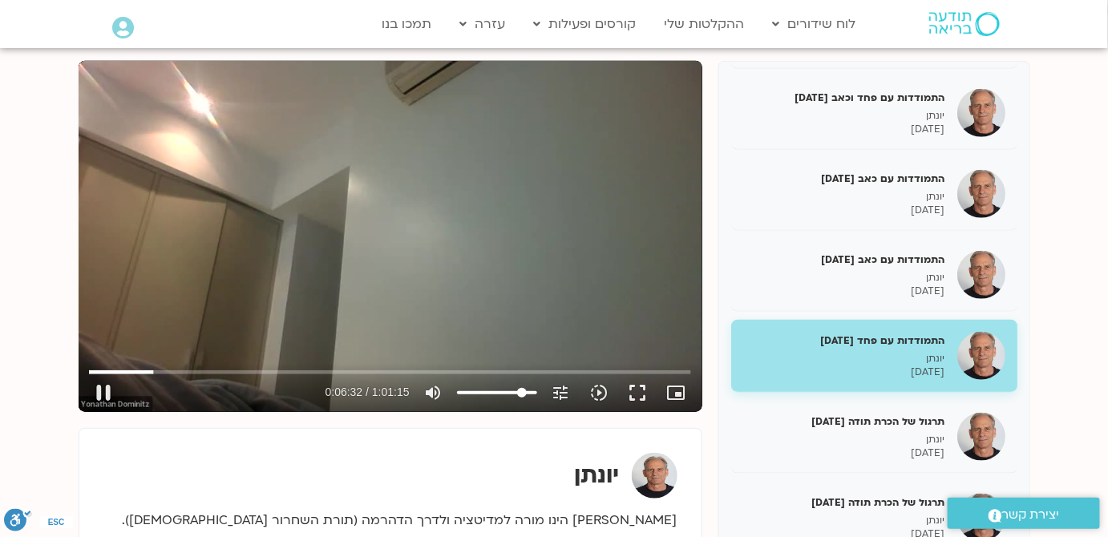
type input "392.701498"
type input "85.963326446281"
click at [522, 396] on input "Volume" at bounding box center [497, 393] width 80 height 10
click at [522, 394] on input "Volume" at bounding box center [497, 393] width 80 height 10
type input "394.45118"
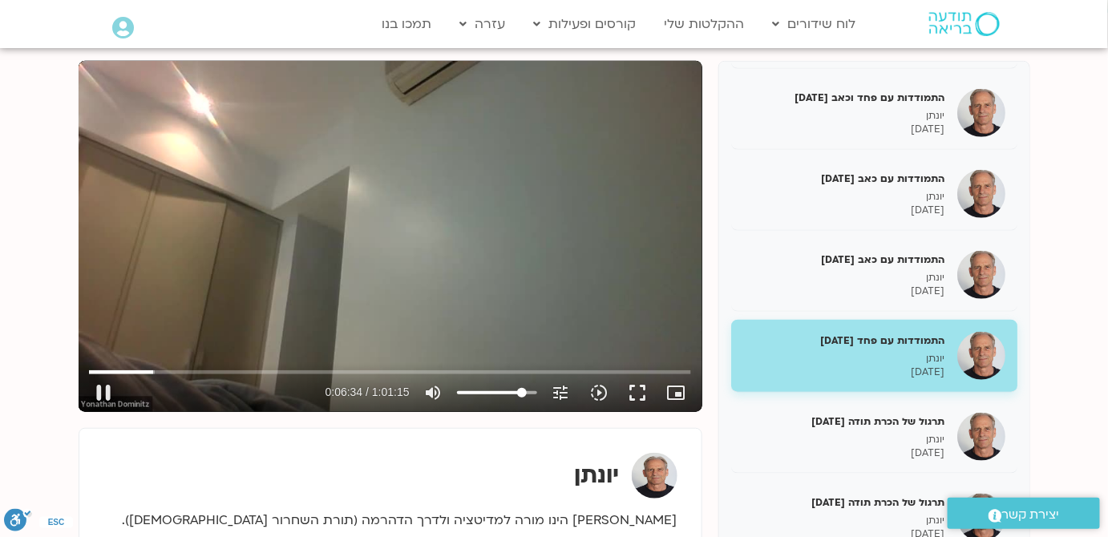
type input "64.4757231404959"
type input "394.585552"
type input "63.6492768595041"
type input "394.601612"
type input "61.9963842975207"
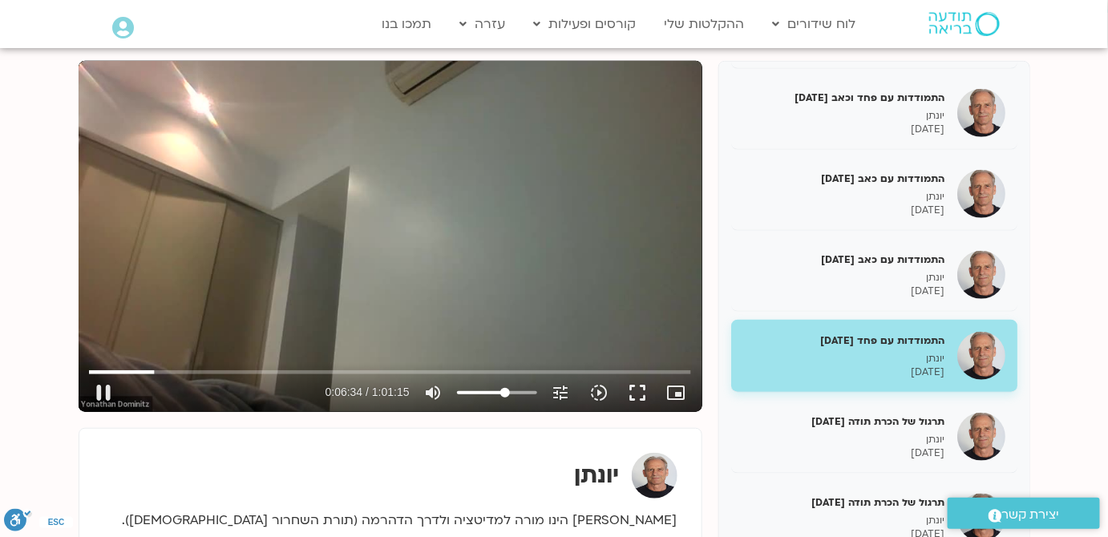
type input "394.616976"
type input "61.1699380165289"
type input "394.650345"
type input "58.6905991735537"
type input "394.684481"
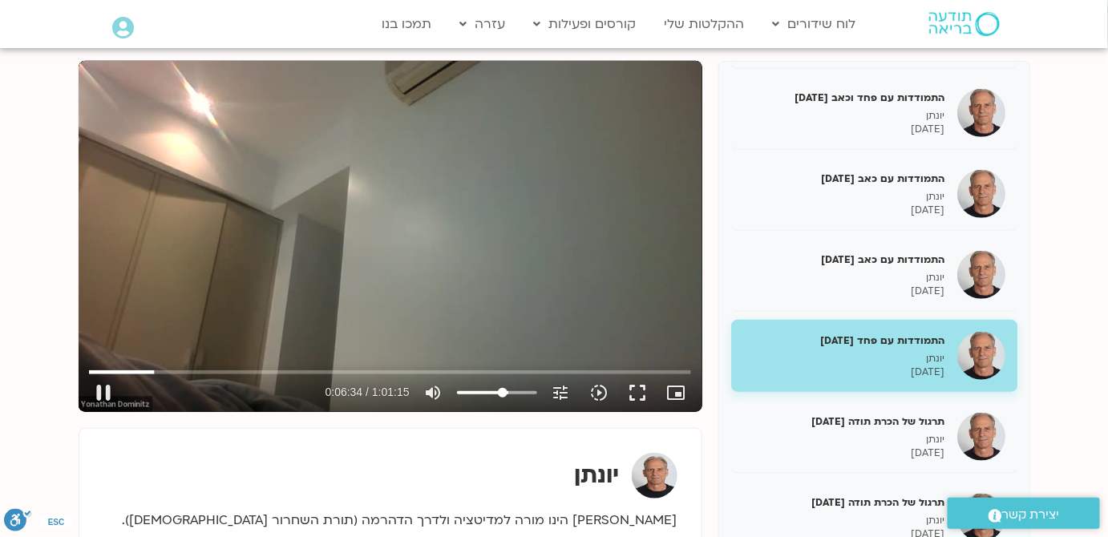
type input "57.864152892562"
type input "394.750435"
type input "56.2112603305785"
type input "394.800875"
type input "55.3848140495868"
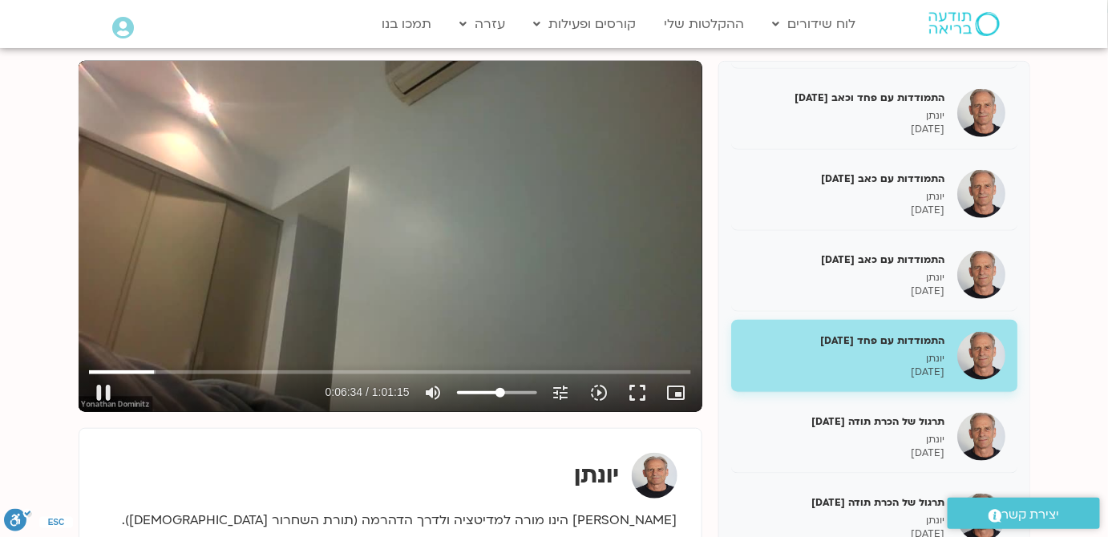
type input "394.834055"
type input "54.558367768595"
type input "394.867245"
type input "53.7319214876033"
type input "394.917578"
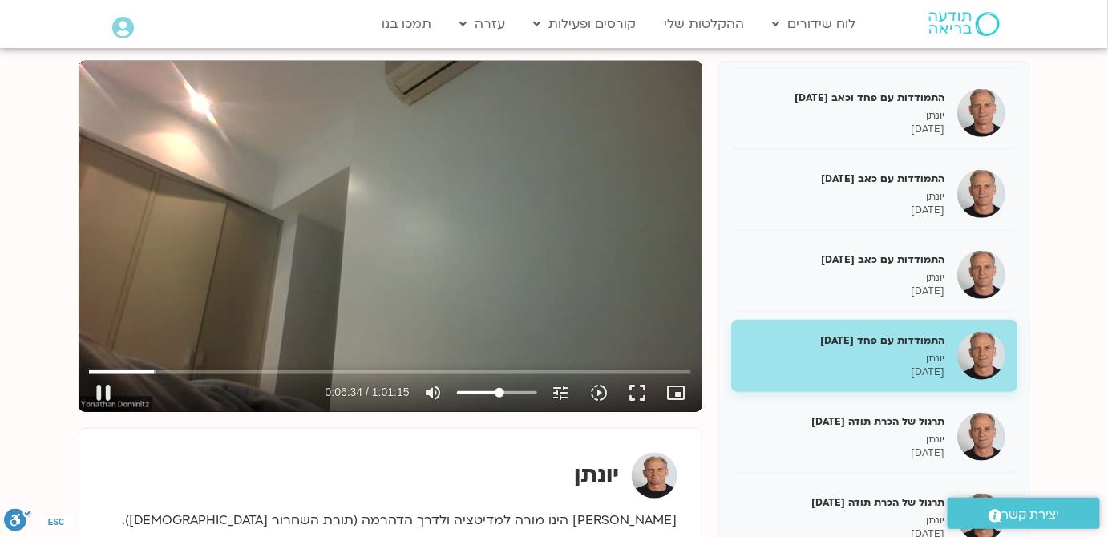
type input "52.9054752066116"
type input "394.937781"
type input "52.0790289256198"
type input "395.067987"
type input "50.4261363636364"
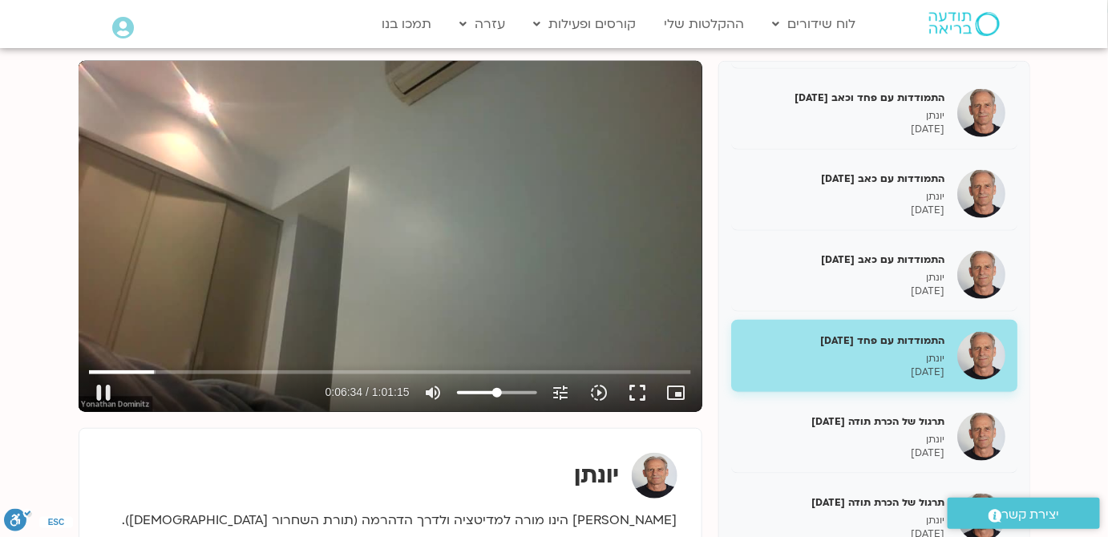
type input "395.196424"
drag, startPoint x: 507, startPoint y: 390, endPoint x: 497, endPoint y: 390, distance: 10.4
type input "50.4261363636364"
click at [497, 390] on input "Volume" at bounding box center [497, 393] width 80 height 10
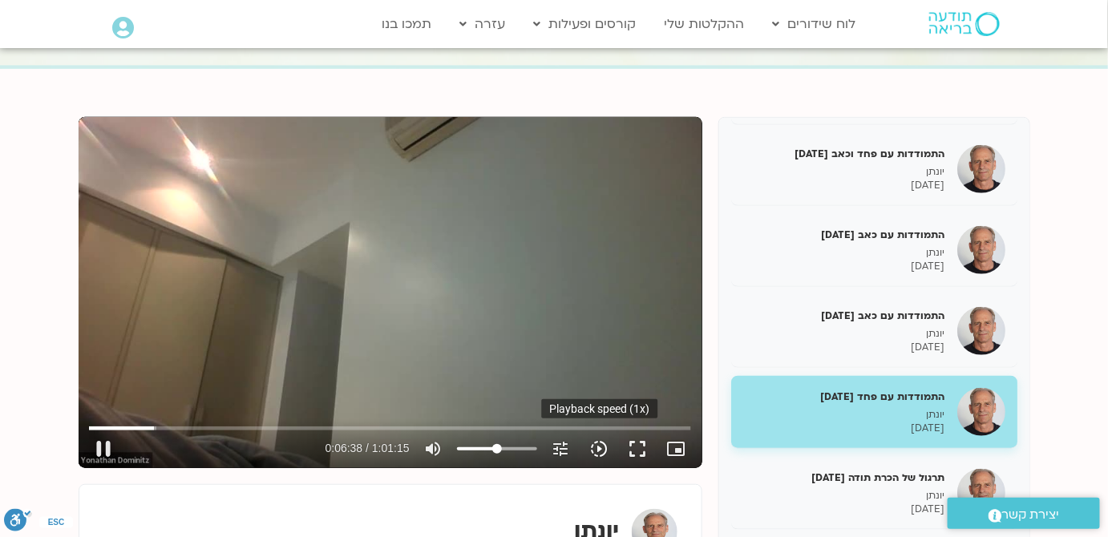
scroll to position [145, 0]
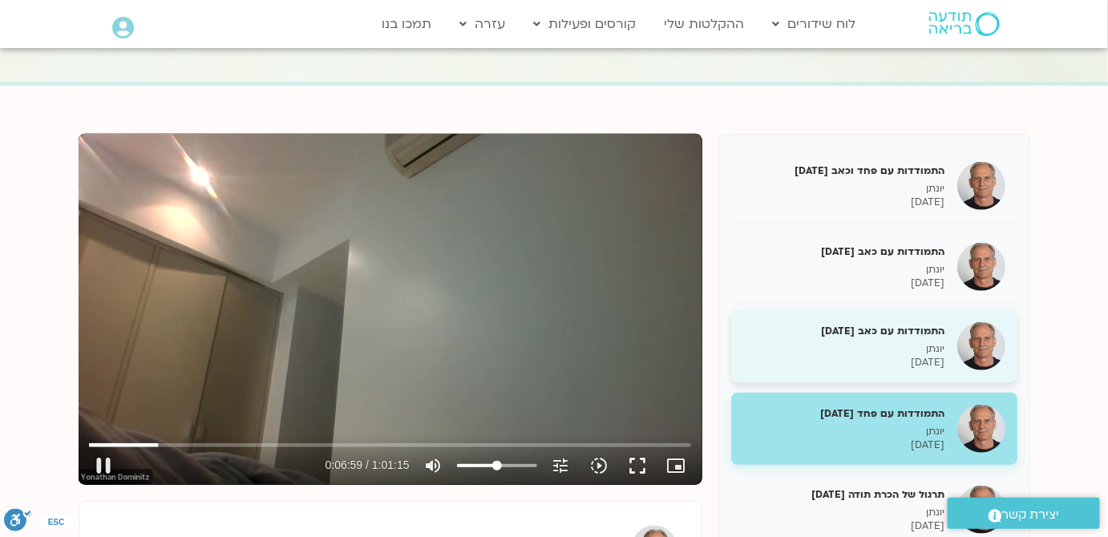
type input "419.364886"
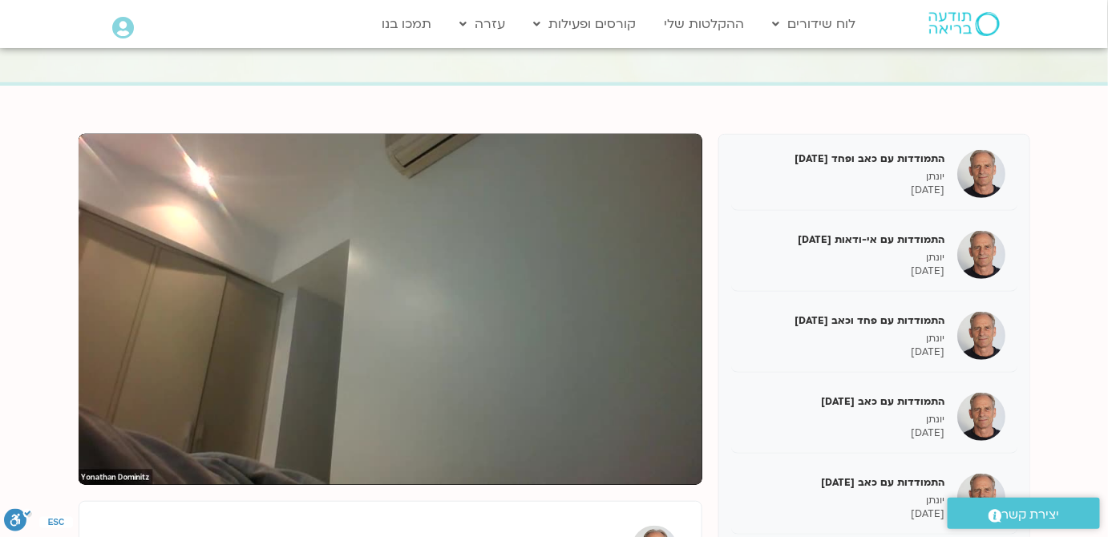
scroll to position [0, 0]
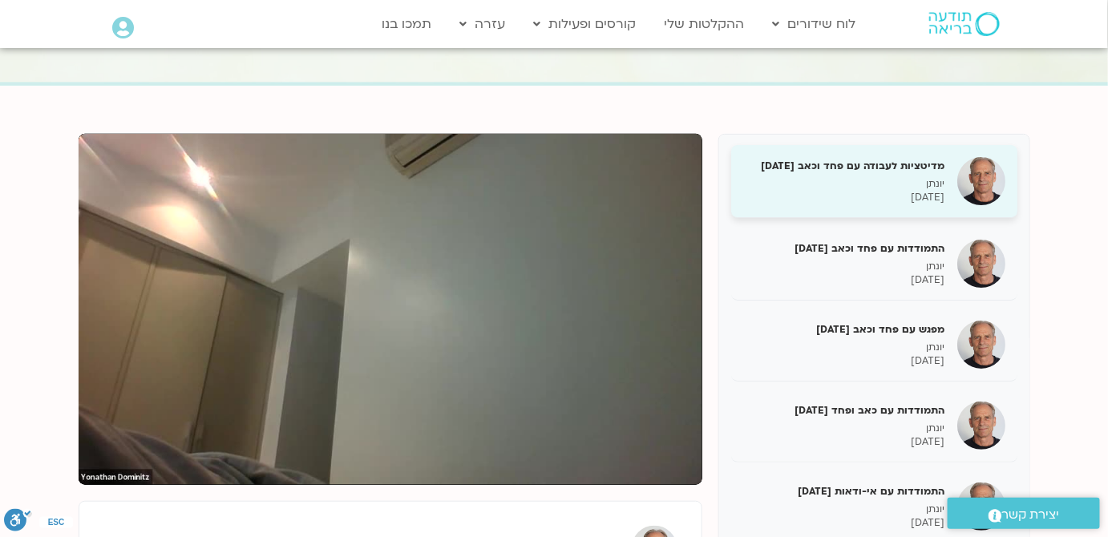
click at [948, 176] on div "מדיטציות לעבודה עם פחד וכאב 16/11/23 יונתן 16/11/2023" at bounding box center [874, 181] width 286 height 73
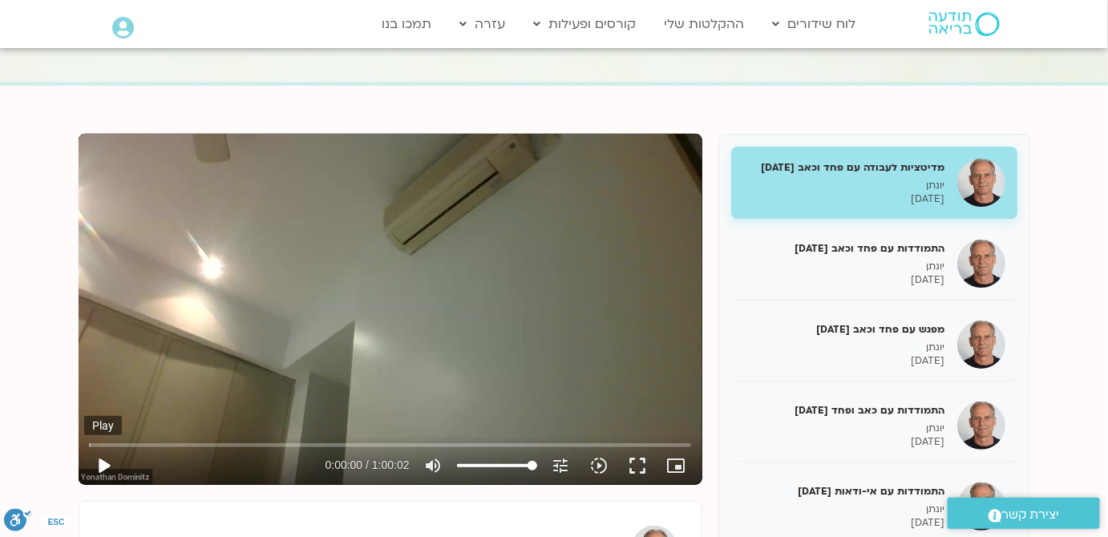
click at [107, 461] on button "play_arrow" at bounding box center [103, 466] width 38 height 38
click at [208, 436] on div "Skip Ad 11:20 pause 0:00:00 / 1:00:02 volume_up Mute tune Resolution Auto 720p …" at bounding box center [389, 459] width 611 height 52
click at [208, 440] on input "Seek" at bounding box center [389, 445] width 601 height 10
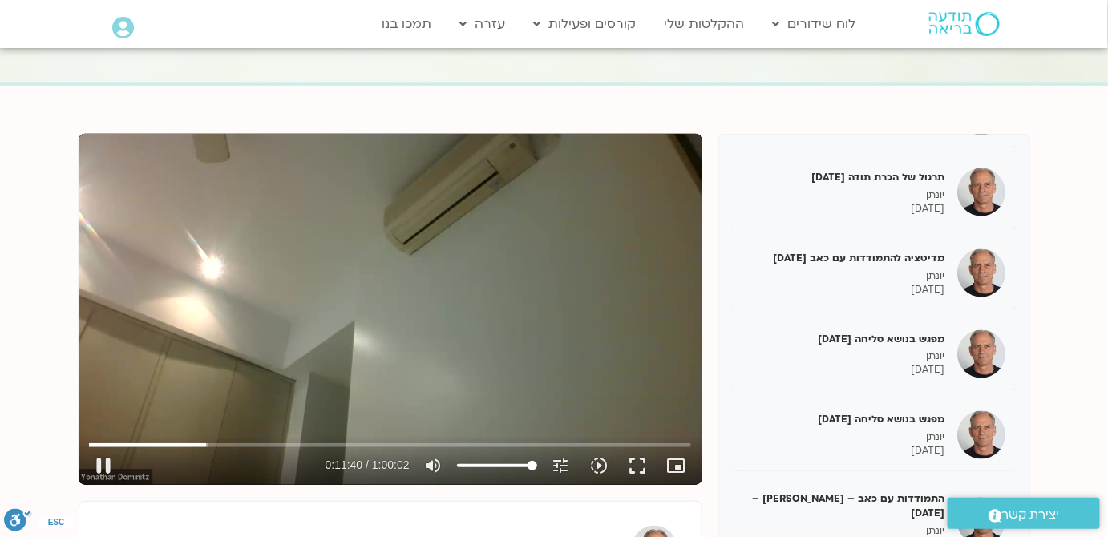
scroll to position [802, 0]
click at [454, 445] on input "Seek" at bounding box center [389, 445] width 601 height 10
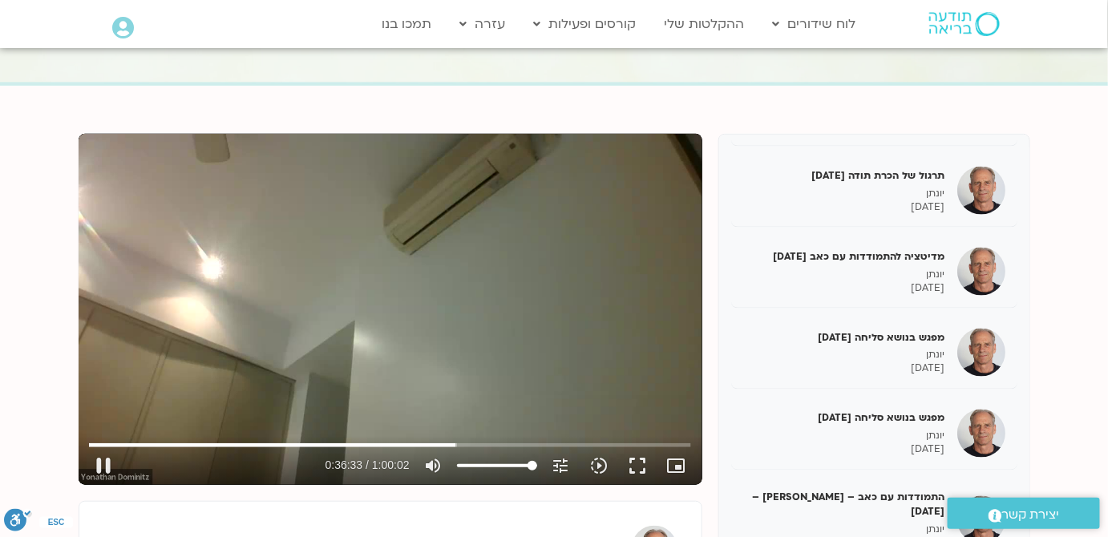
type input "2193.847793"
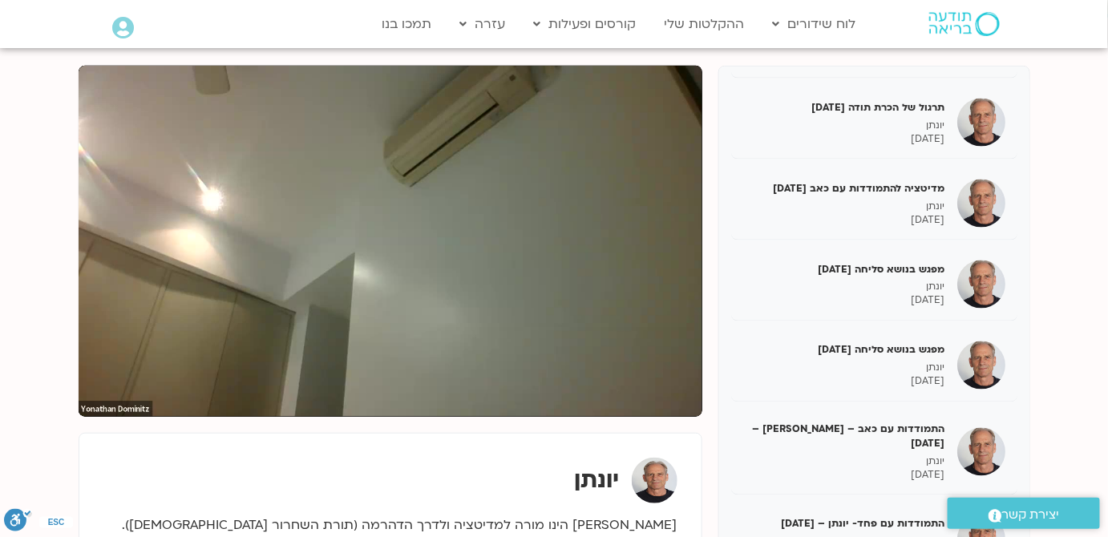
scroll to position [218, 0]
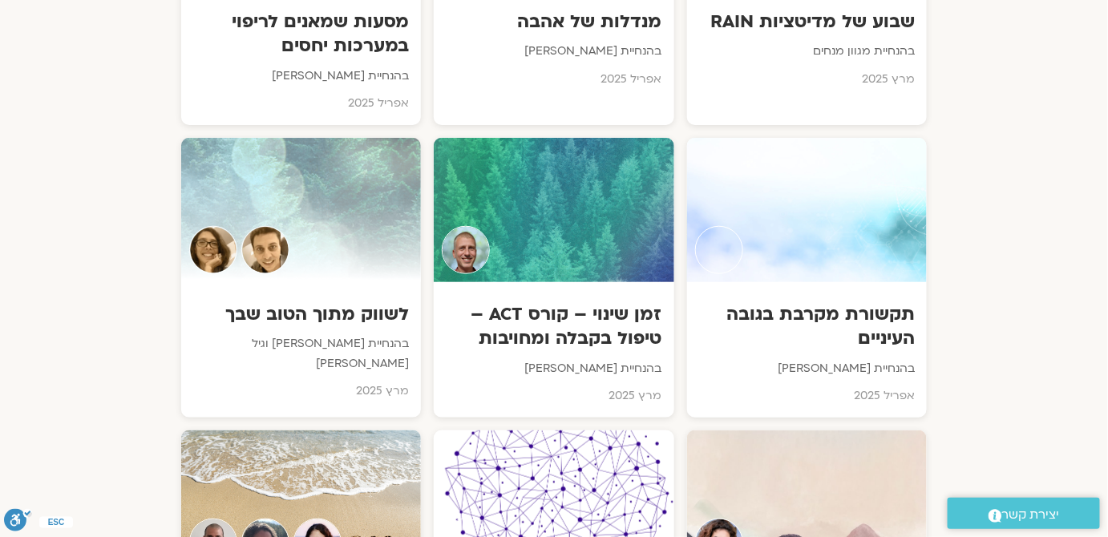
scroll to position [4388, 0]
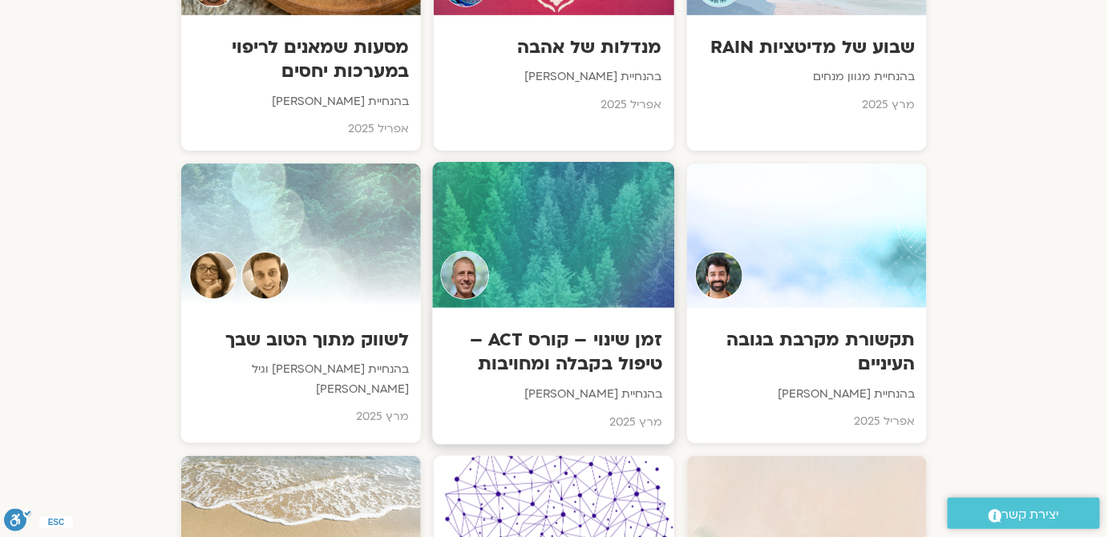
click at [648, 329] on h3 "זמן שינוי – קורס ACT – טיפול בקבלה ומחויבות" at bounding box center [554, 353] width 218 height 49
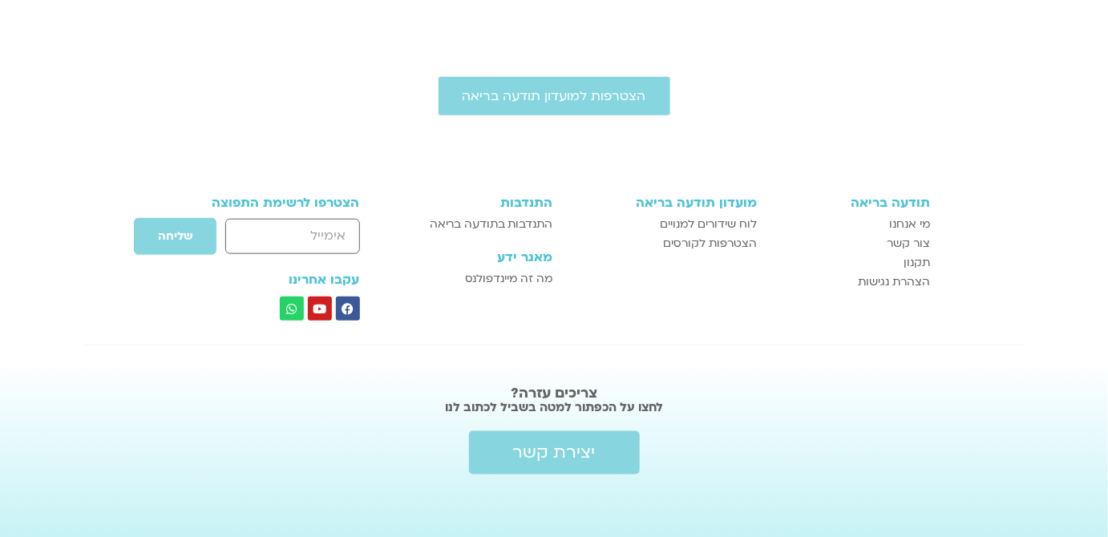
scroll to position [51, 0]
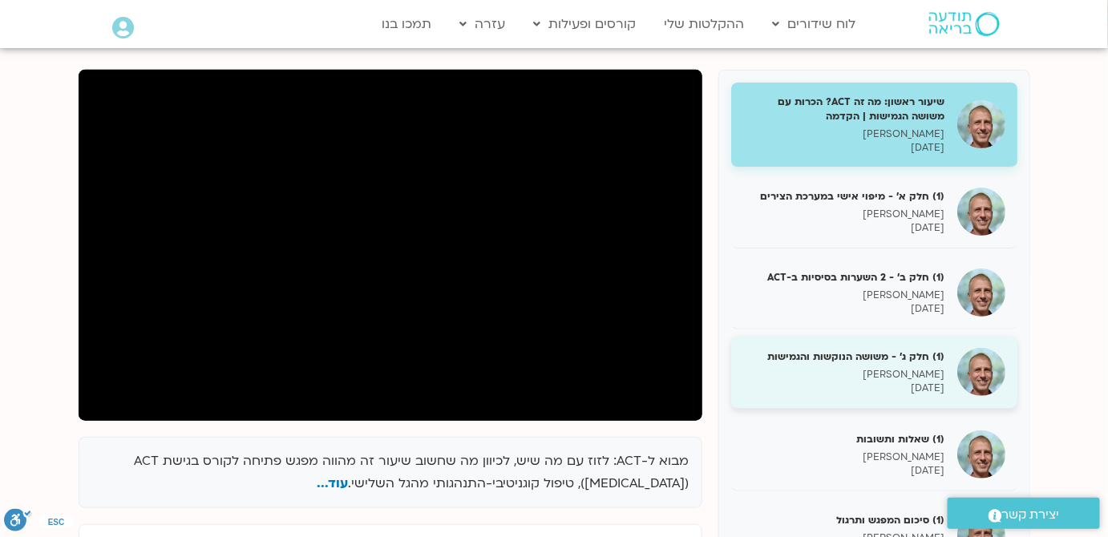
scroll to position [196, 0]
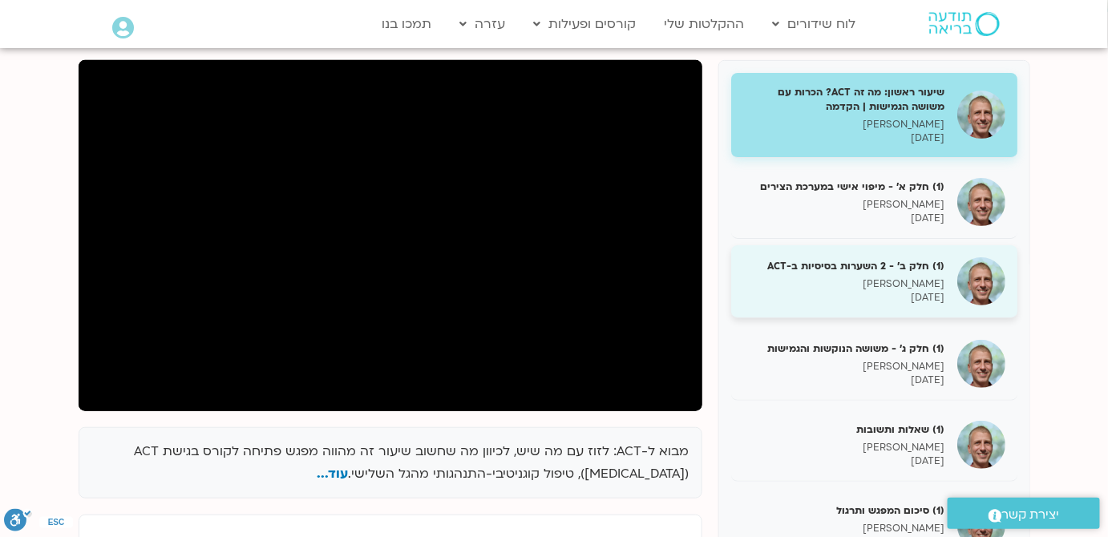
click at [928, 289] on p "[PERSON_NAME]" at bounding box center [844, 284] width 202 height 14
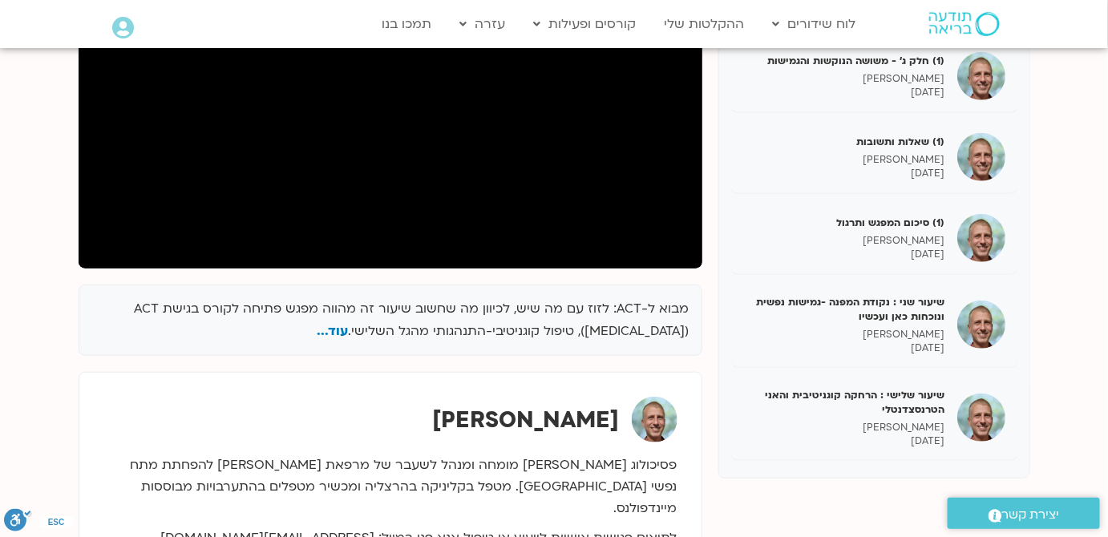
scroll to position [342, 0]
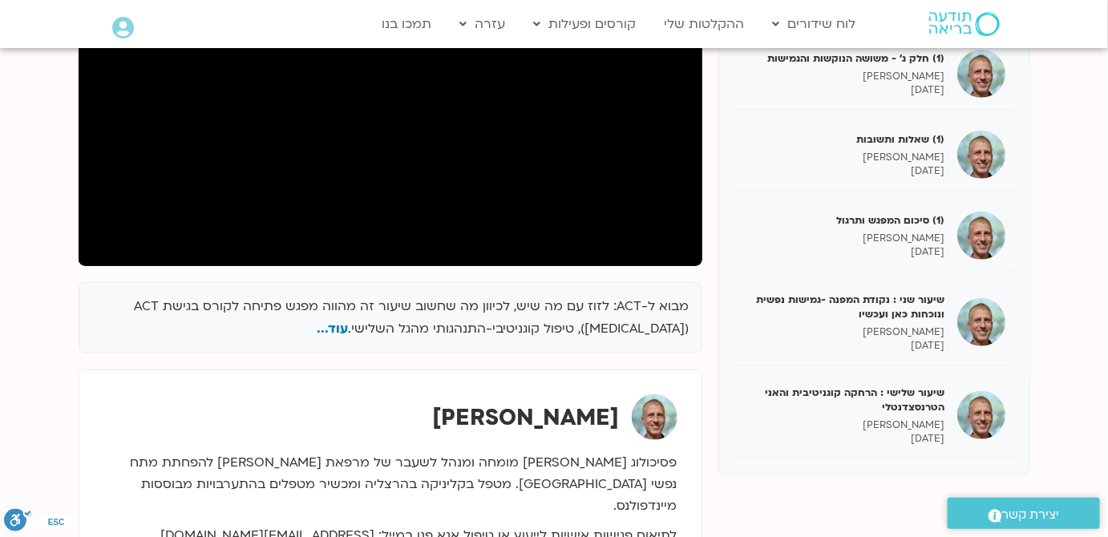
click at [525, 321] on p "מבוא ל-ACT: לזוז עם מה שיש, לכיוון מה שחשוב שיעור זה מהווה מפגש פתיחה לקורס בגי…" at bounding box center [390, 318] width 598 height 46
click at [524, 321] on p "מבוא ל-ACT: לזוז עם מה שיש, לכיוון מה שחשוב שיעור זה מהווה מפגש פתיחה לקורס בגי…" at bounding box center [390, 318] width 598 height 46
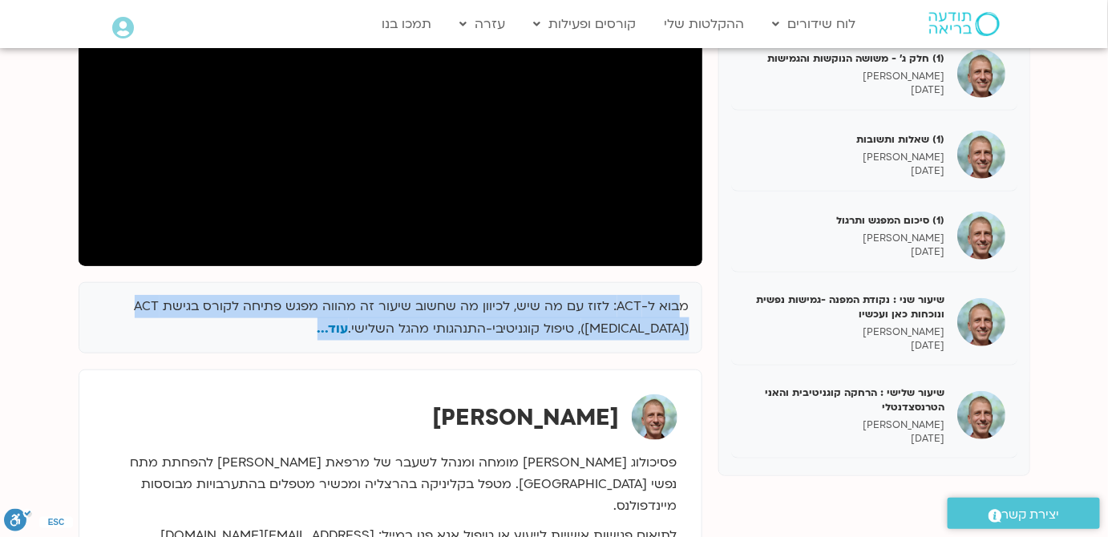
click at [524, 321] on p "מבוא ל-ACT: לזוז עם מה שיש, לכיוון מה שחשוב שיעור זה מהווה מפגש פתיחה לקורס בגי…" at bounding box center [390, 318] width 598 height 46
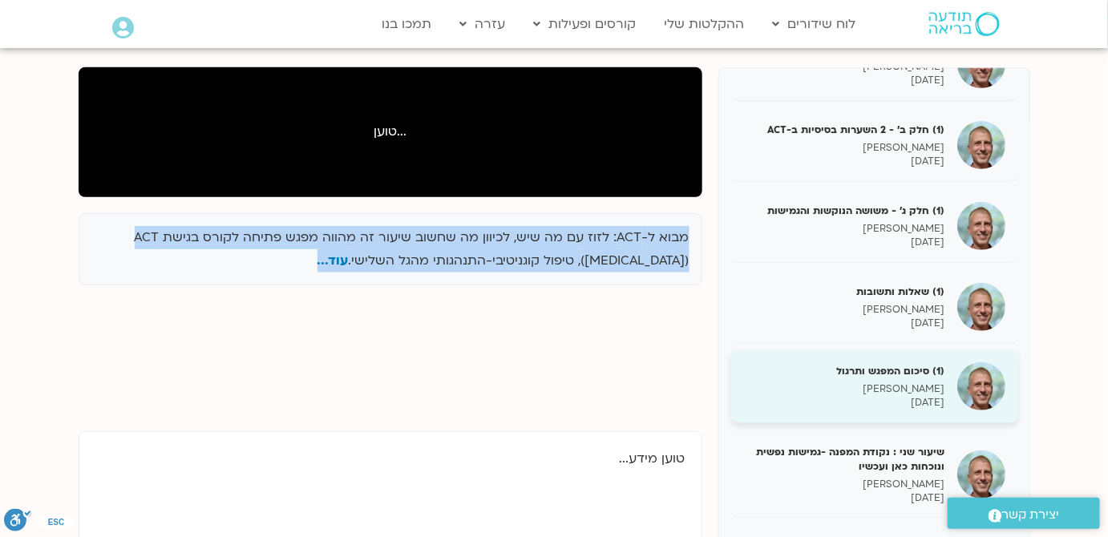
scroll to position [196, 0]
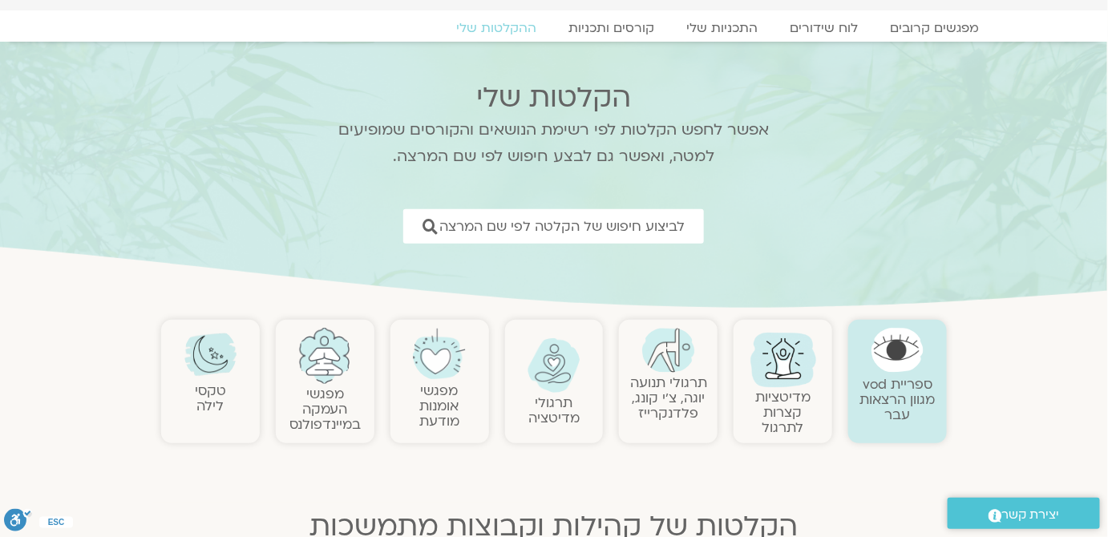
scroll to position [72, 0]
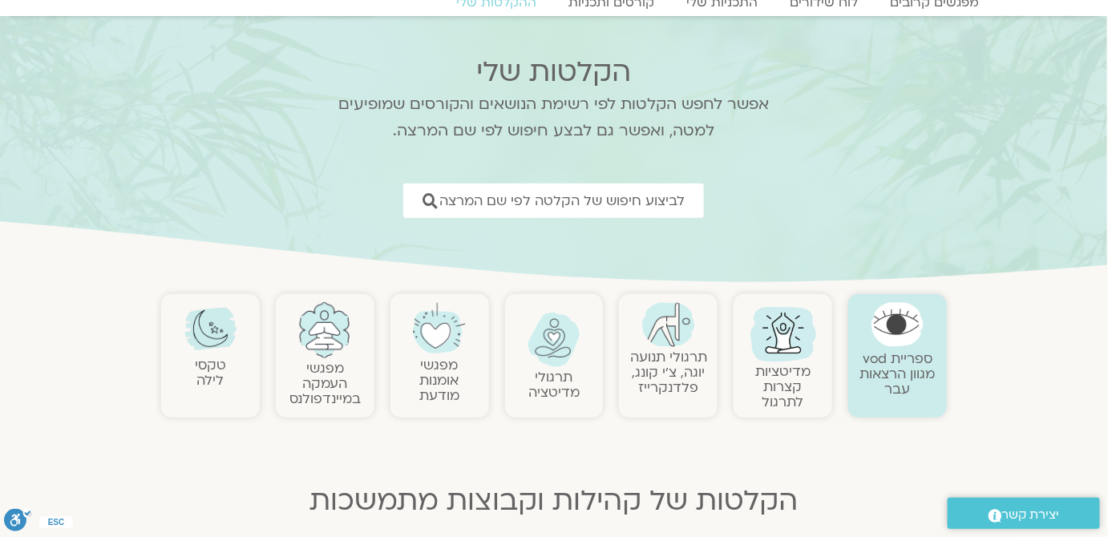
click at [562, 385] on link "תרגולי מדיטציה" at bounding box center [553, 385] width 51 height 34
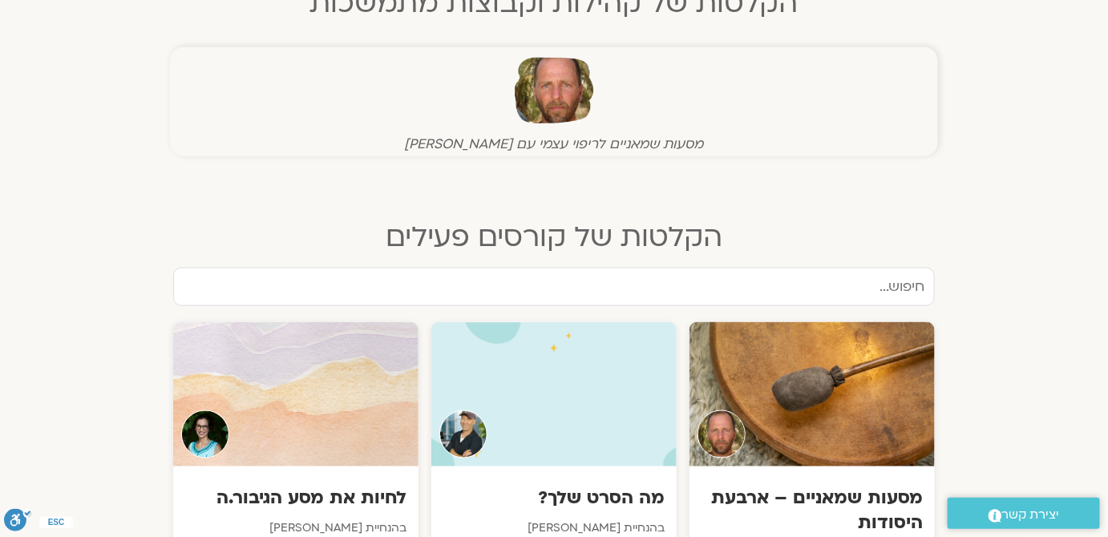
scroll to position [145, 0]
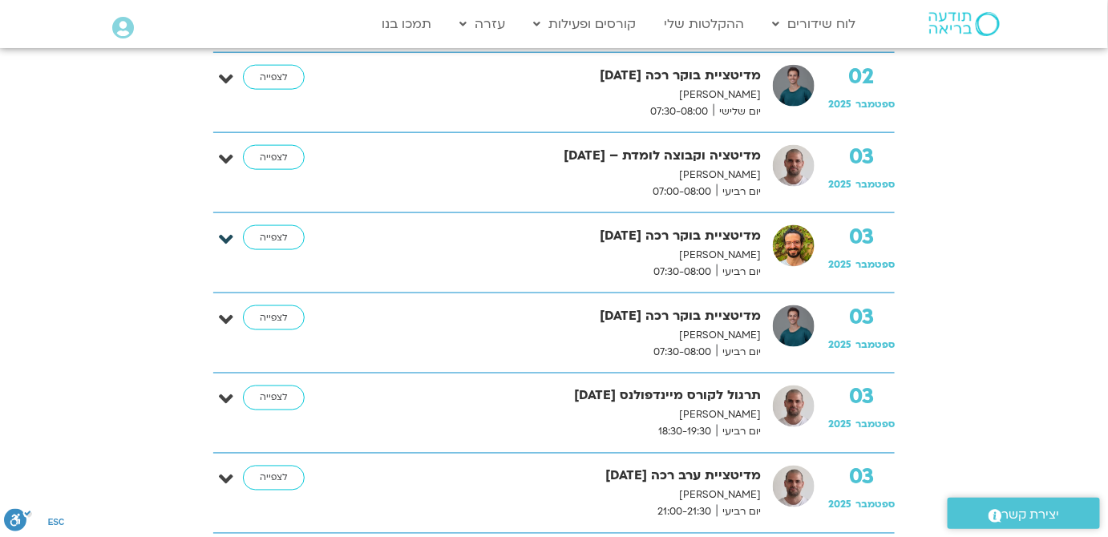
click at [226, 236] on icon at bounding box center [226, 239] width 14 height 22
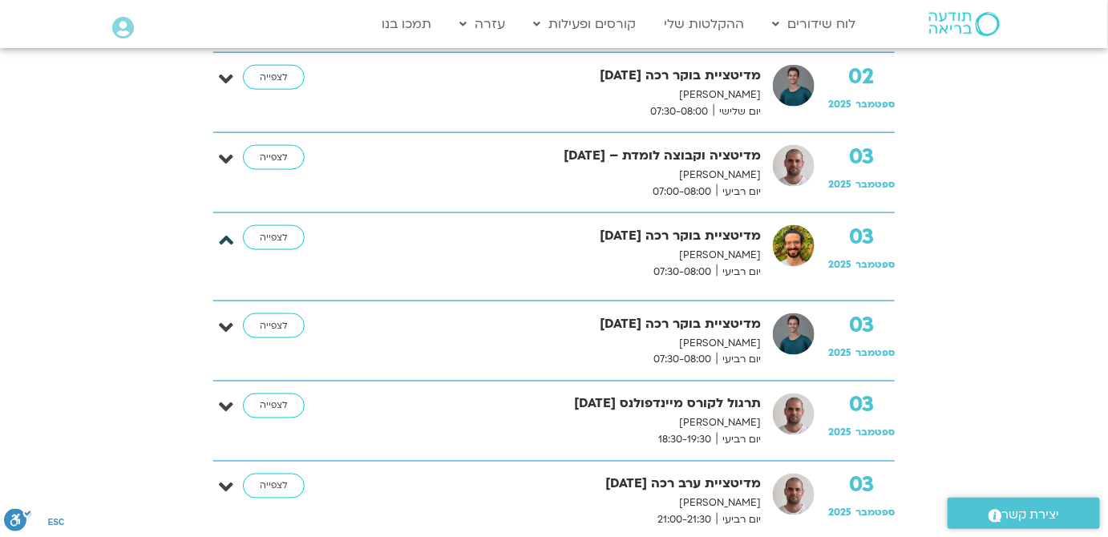
click at [226, 236] on icon at bounding box center [226, 239] width 14 height 22
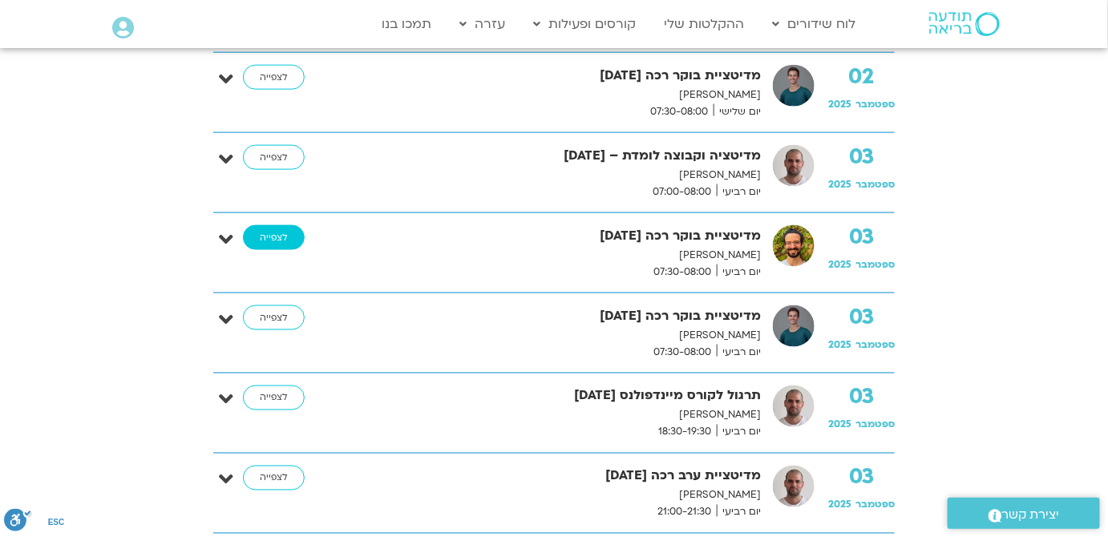
click at [273, 228] on link "לצפייה" at bounding box center [274, 238] width 62 height 26
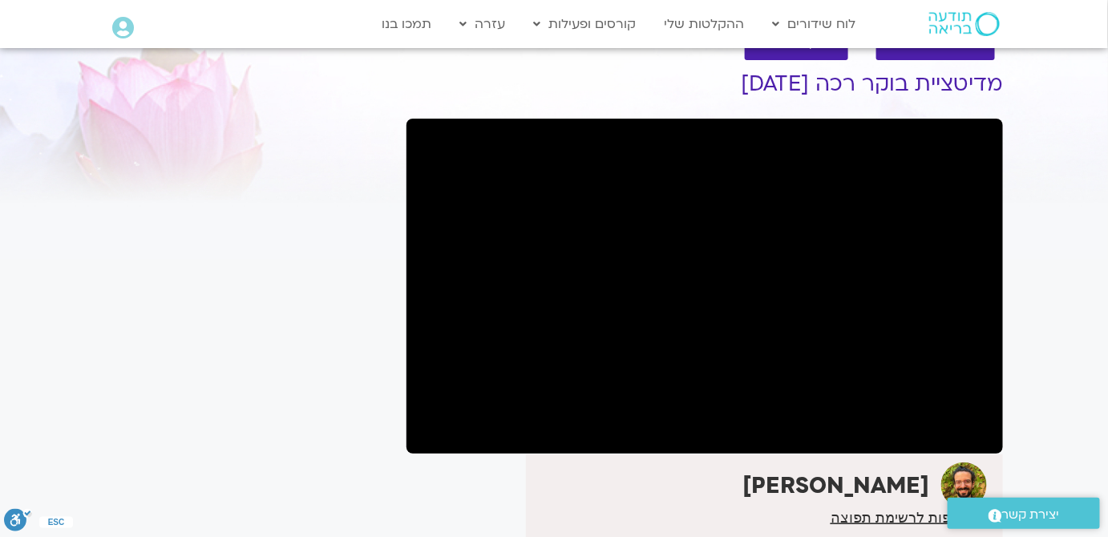
scroll to position [72, 0]
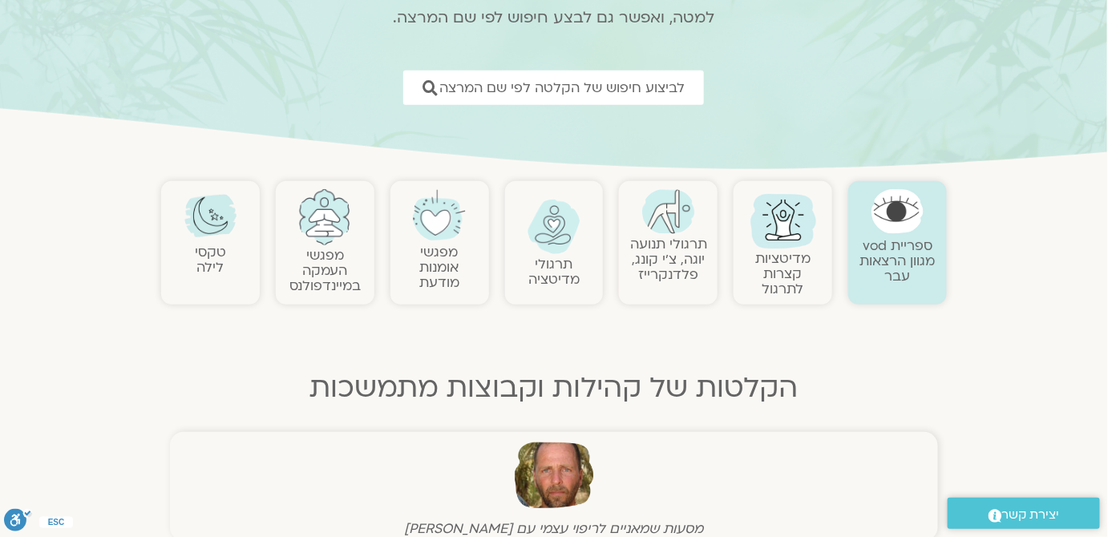
scroll to position [63, 0]
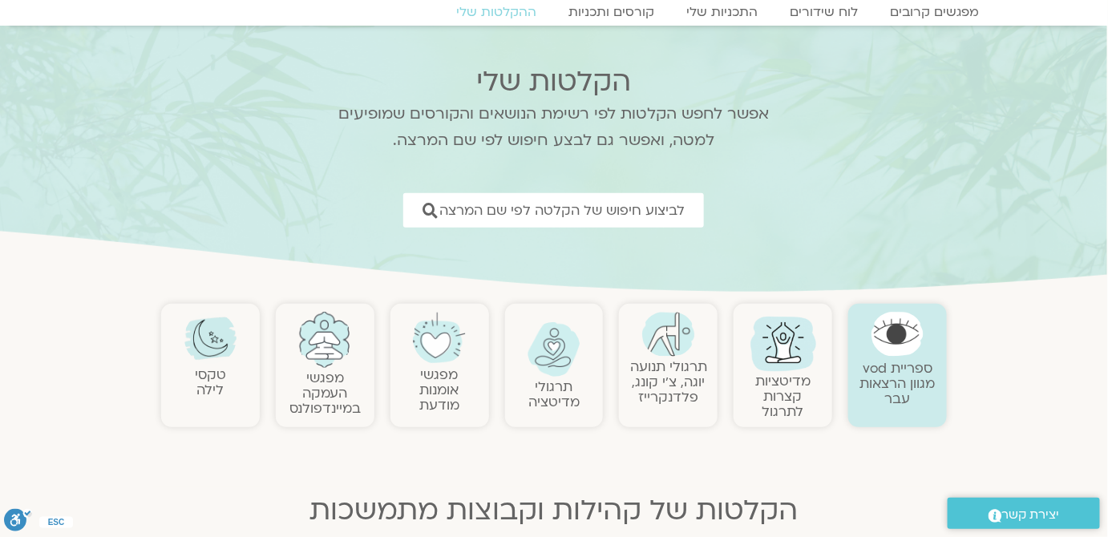
click at [329, 342] on img at bounding box center [324, 340] width 53 height 56
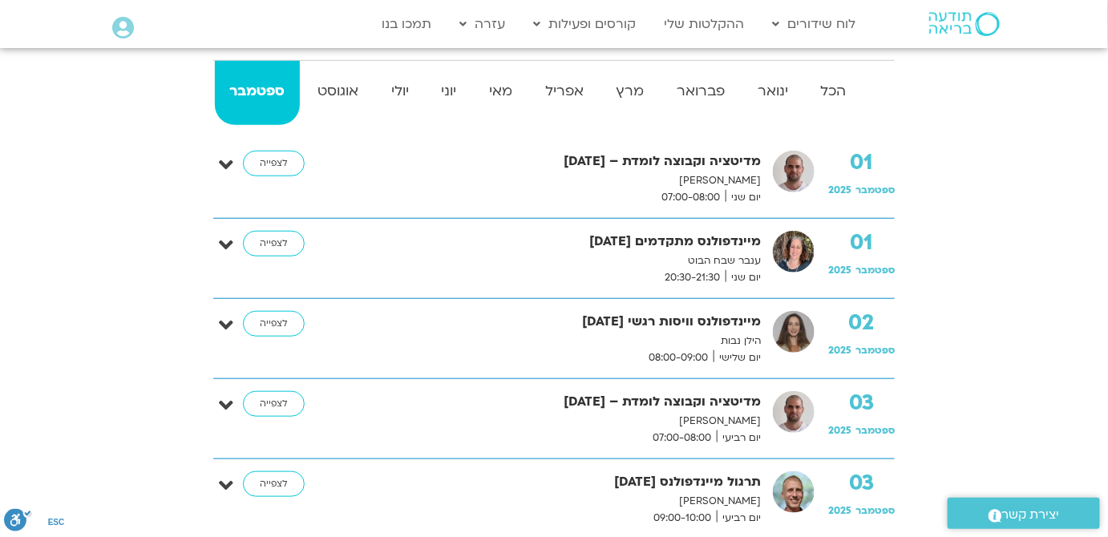
scroll to position [364, 0]
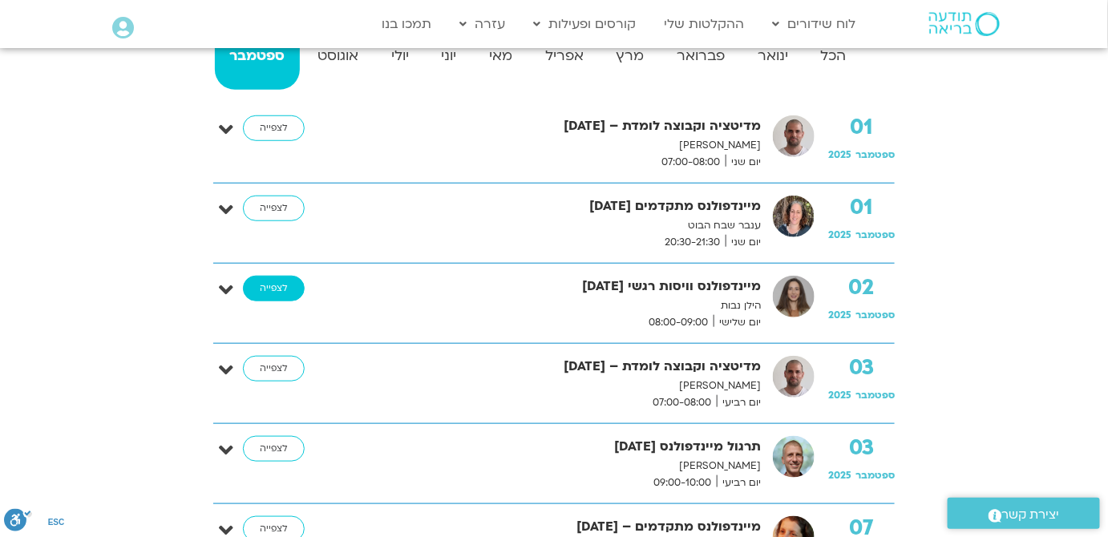
click at [293, 292] on link "לצפייה" at bounding box center [274, 289] width 62 height 26
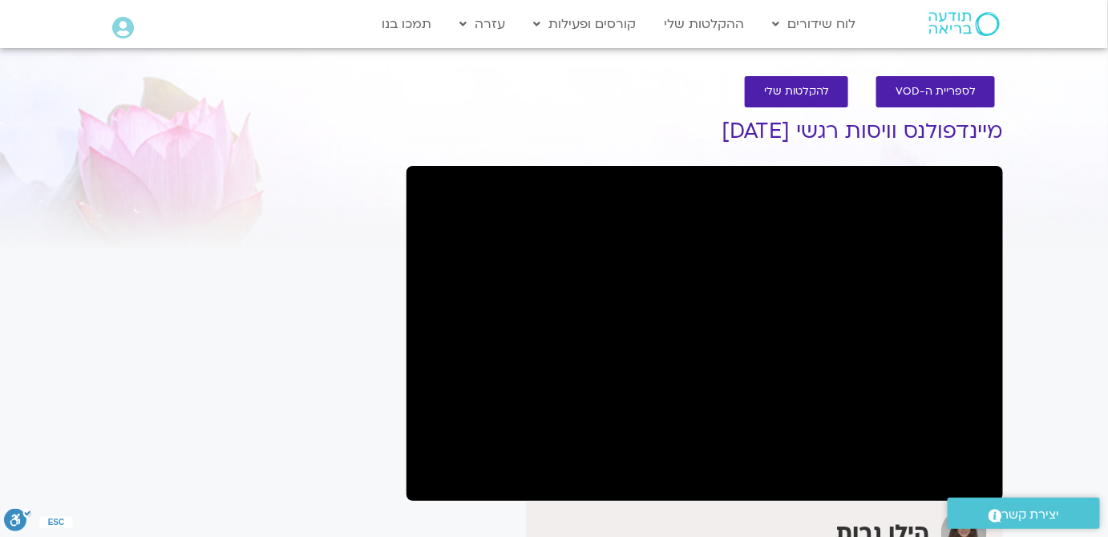
scroll to position [145, 0]
